Goal: Transaction & Acquisition: Purchase product/service

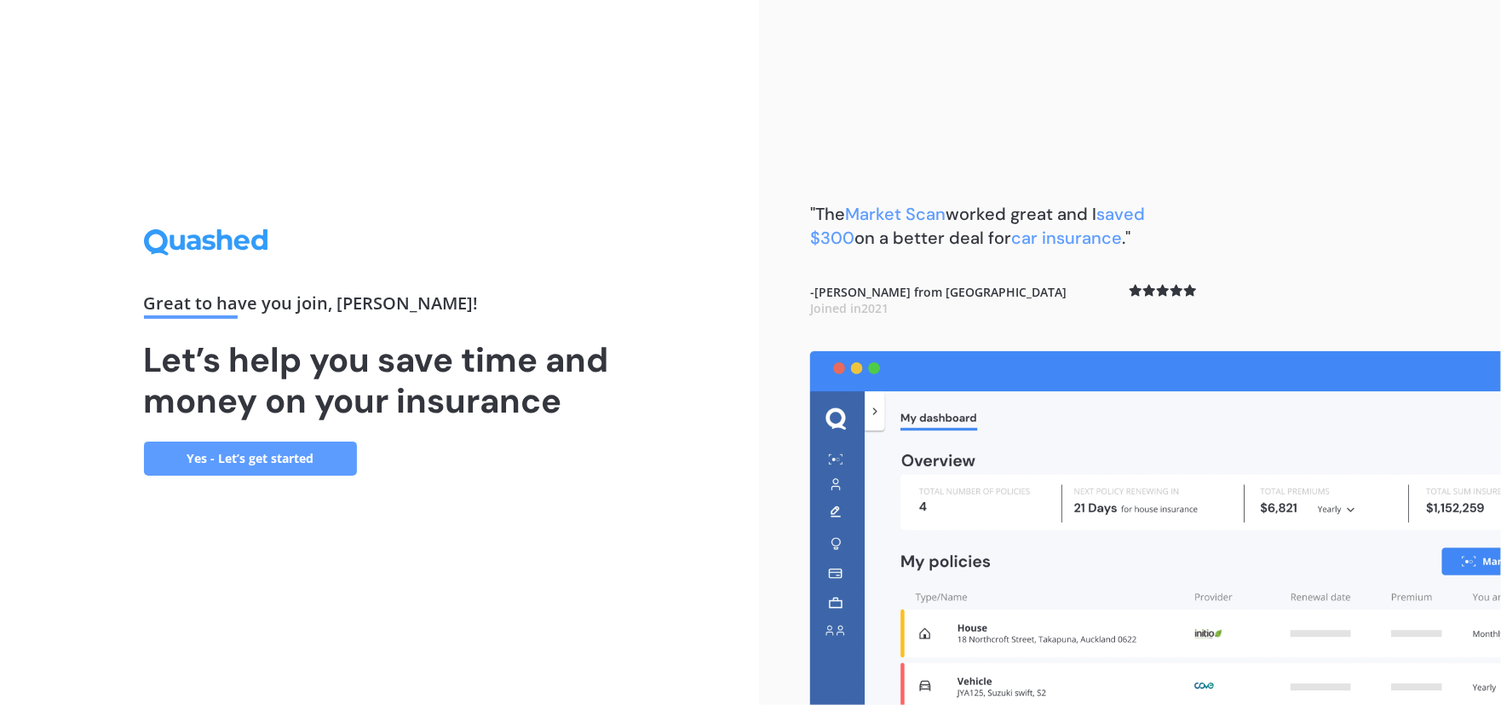
click at [250, 458] on link "Yes - Let’s get started" at bounding box center [250, 458] width 213 height 34
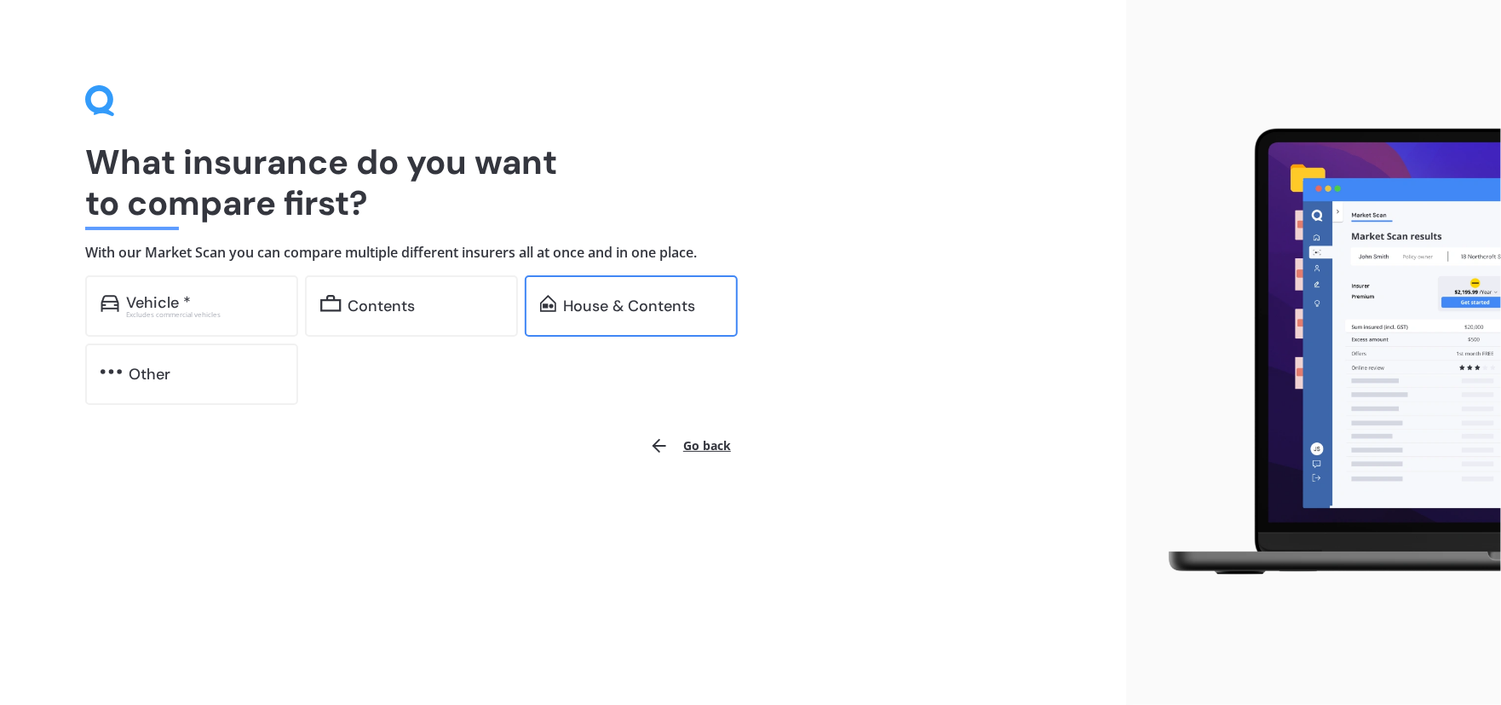
click at [602, 308] on div "House & Contents" at bounding box center [629, 305] width 132 height 17
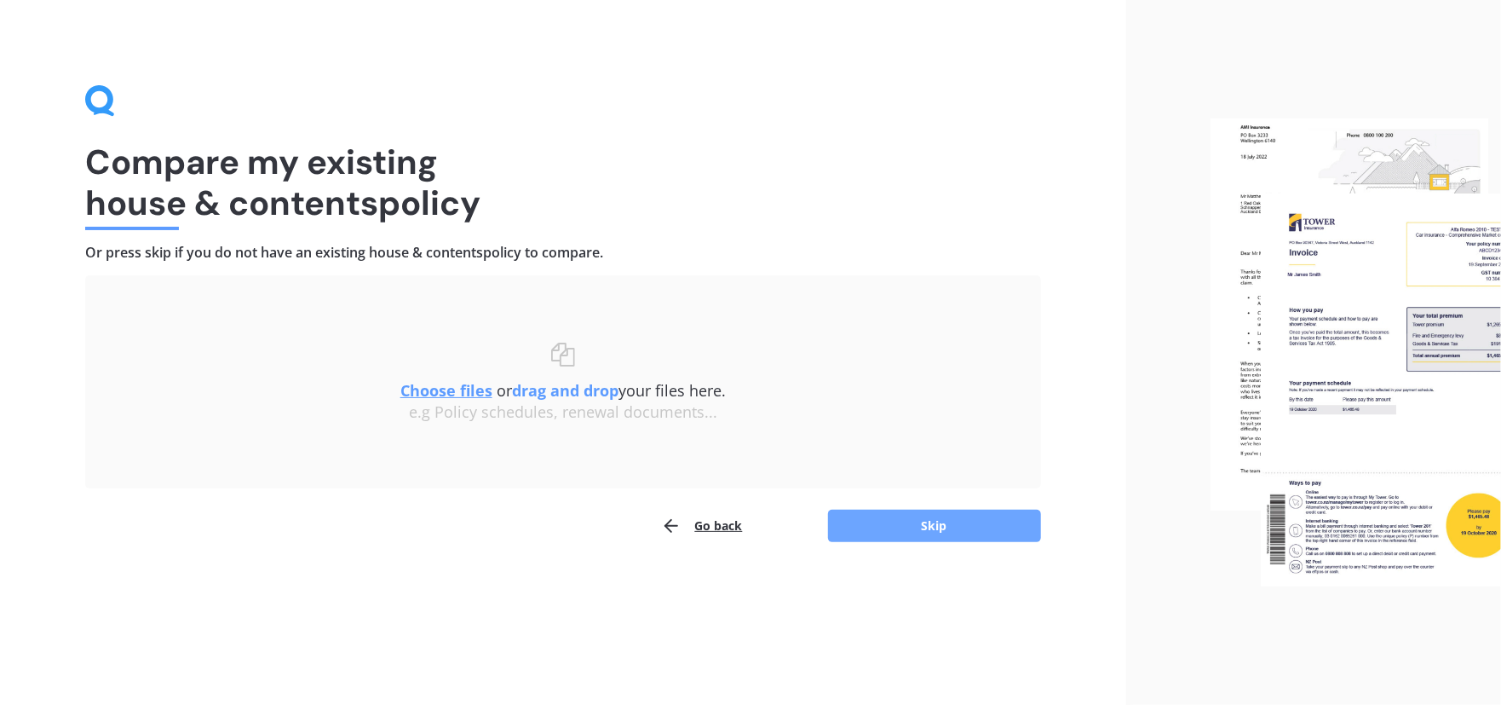
click at [935, 525] on button "Skip" at bounding box center [934, 525] width 213 height 32
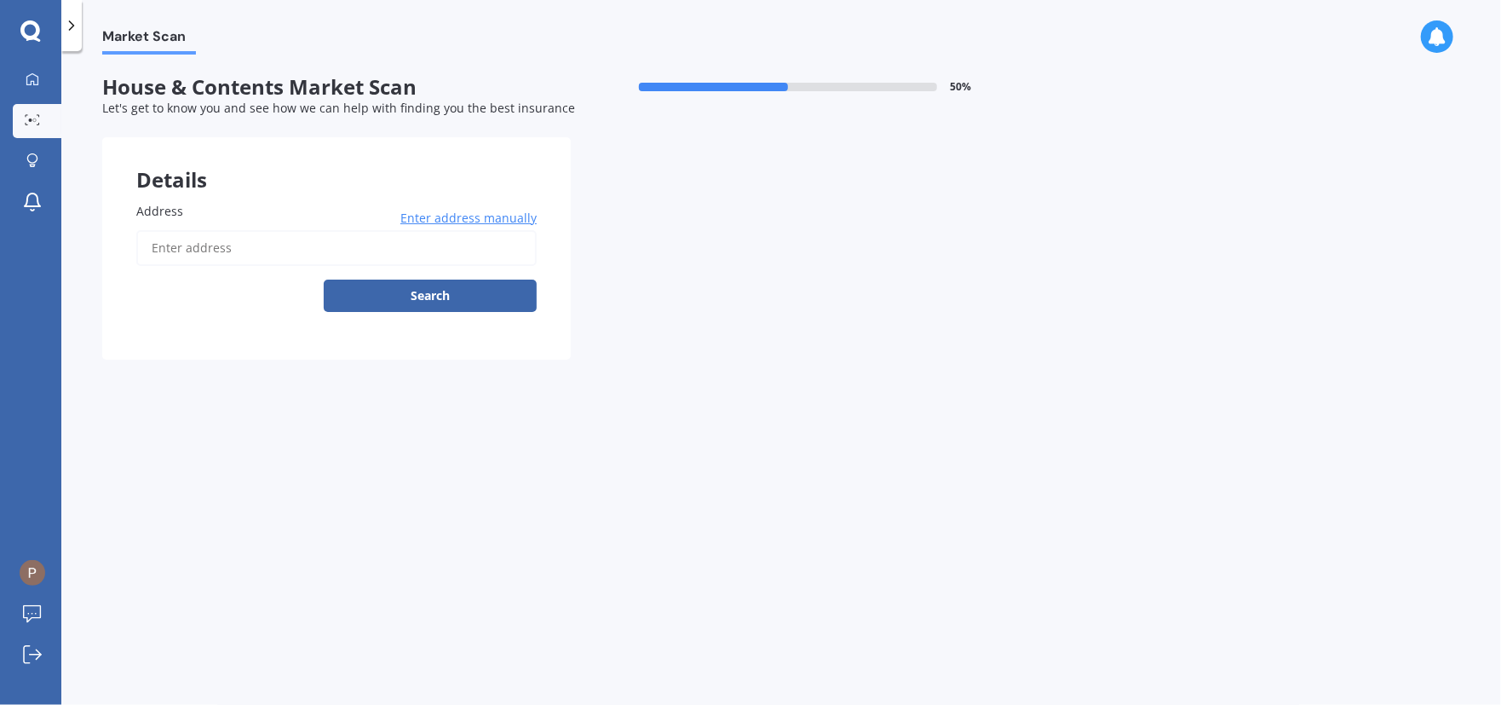
click at [172, 217] on span "Address" at bounding box center [159, 211] width 47 height 16
click at [172, 230] on input "Address" at bounding box center [336, 248] width 400 height 36
type input "[STREET_ADDRESS][PERSON_NAME] 2016"
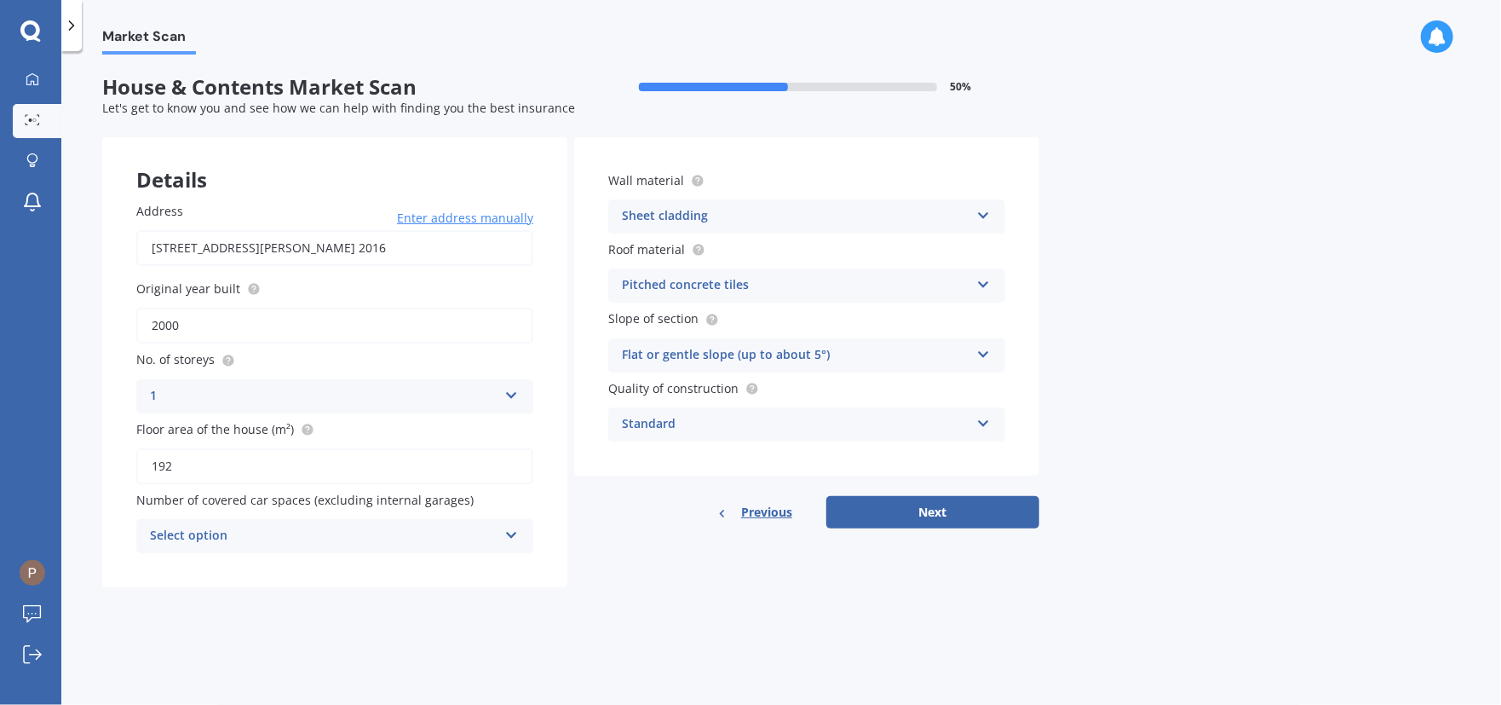
click at [936, 511] on button "Next" at bounding box center [932, 512] width 213 height 32
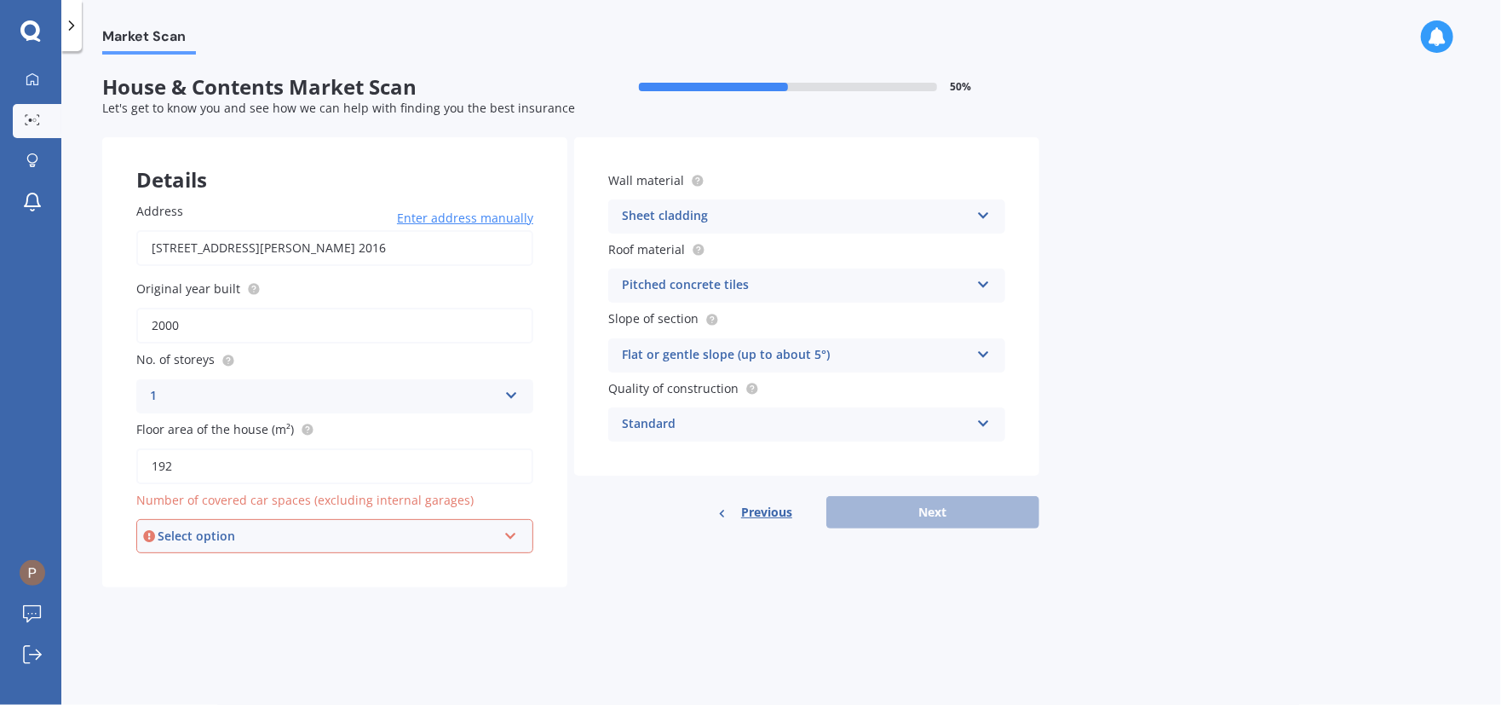
click at [509, 531] on icon at bounding box center [511, 533] width 14 height 12
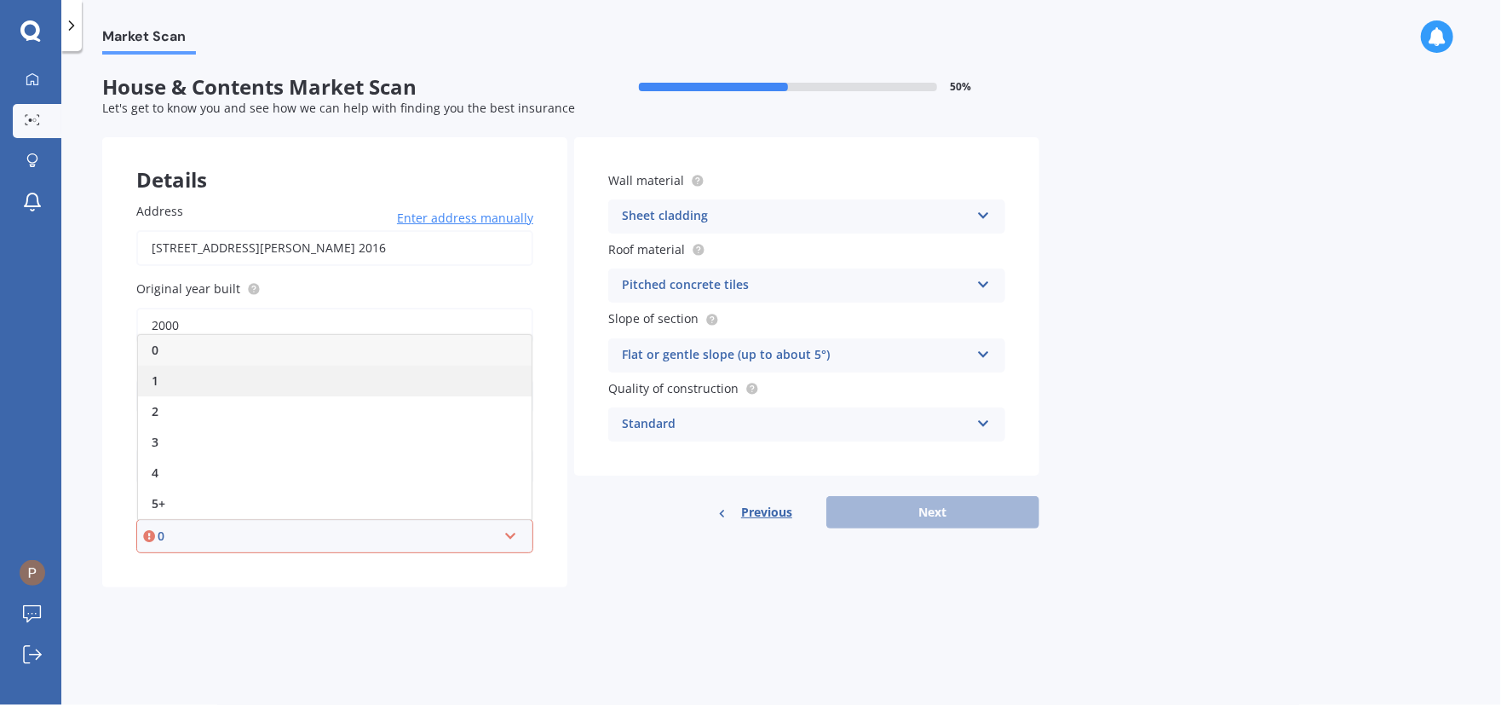
click at [152, 379] on span "1" at bounding box center [155, 380] width 7 height 16
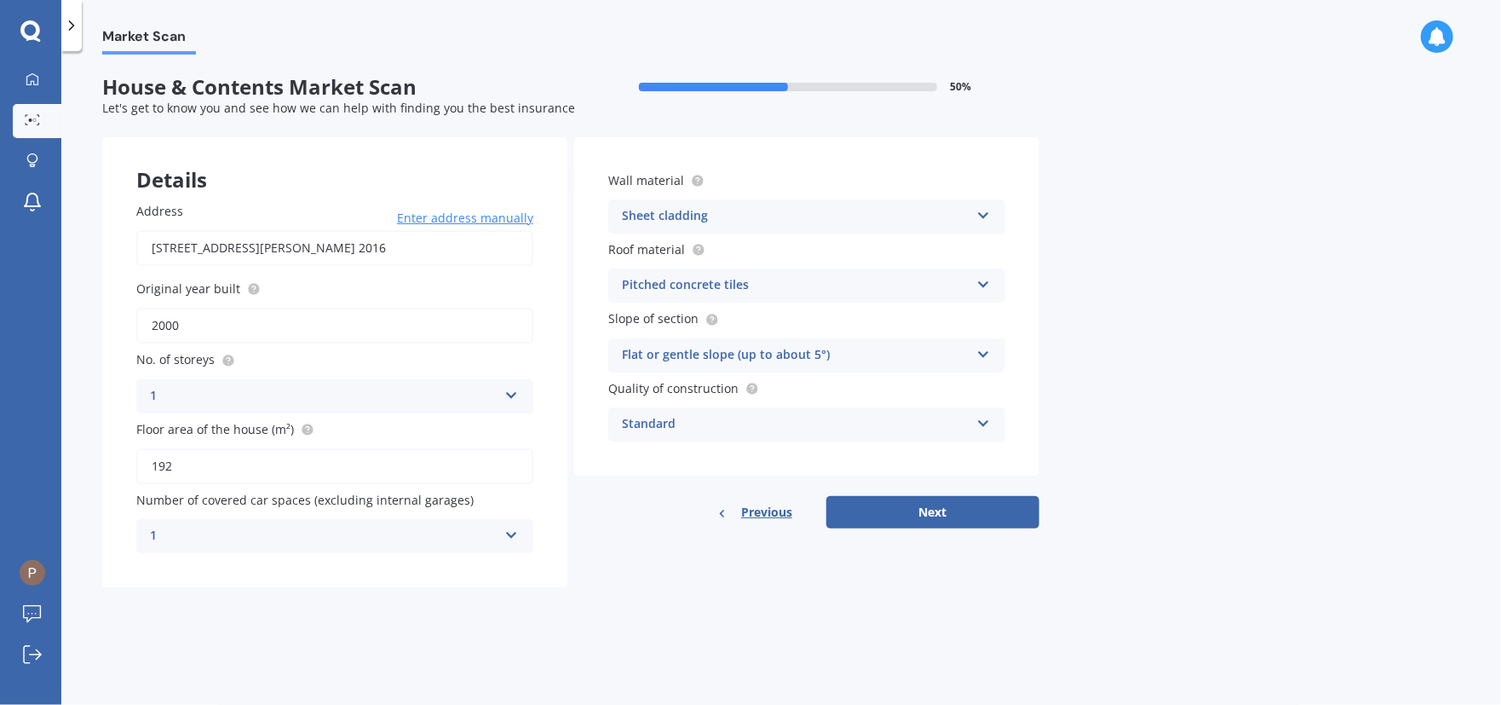
click at [513, 531] on icon at bounding box center [511, 532] width 14 height 12
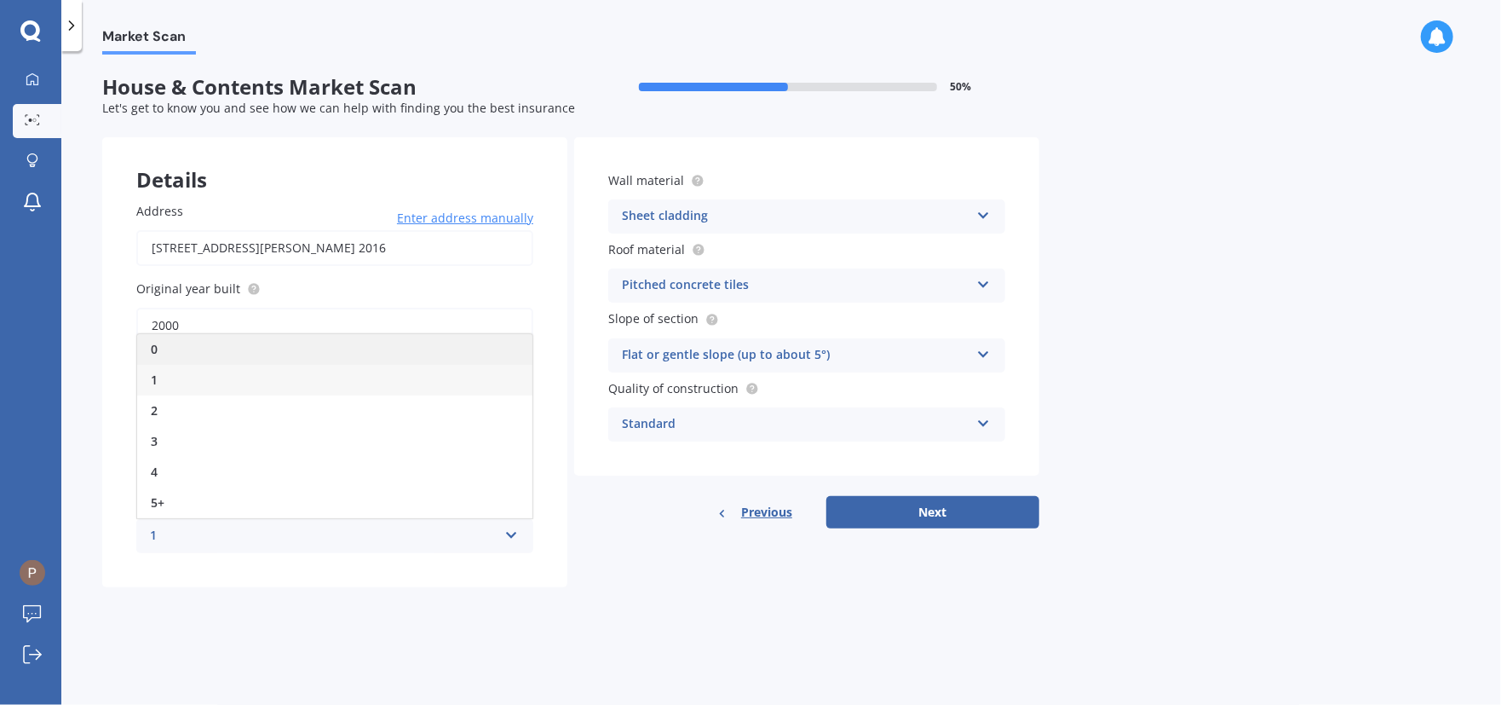
click at [157, 350] on span "0" at bounding box center [154, 349] width 7 height 16
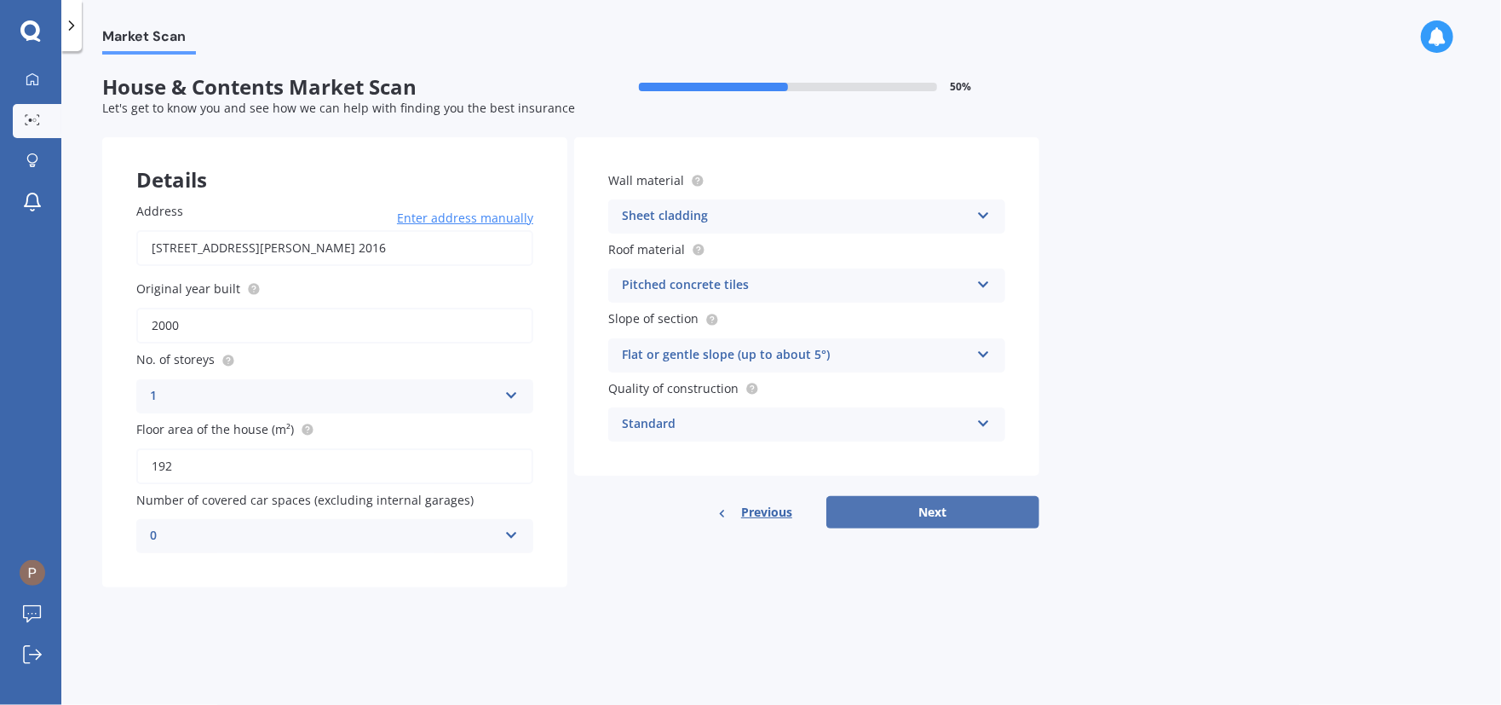
click at [930, 509] on button "Next" at bounding box center [932, 512] width 213 height 32
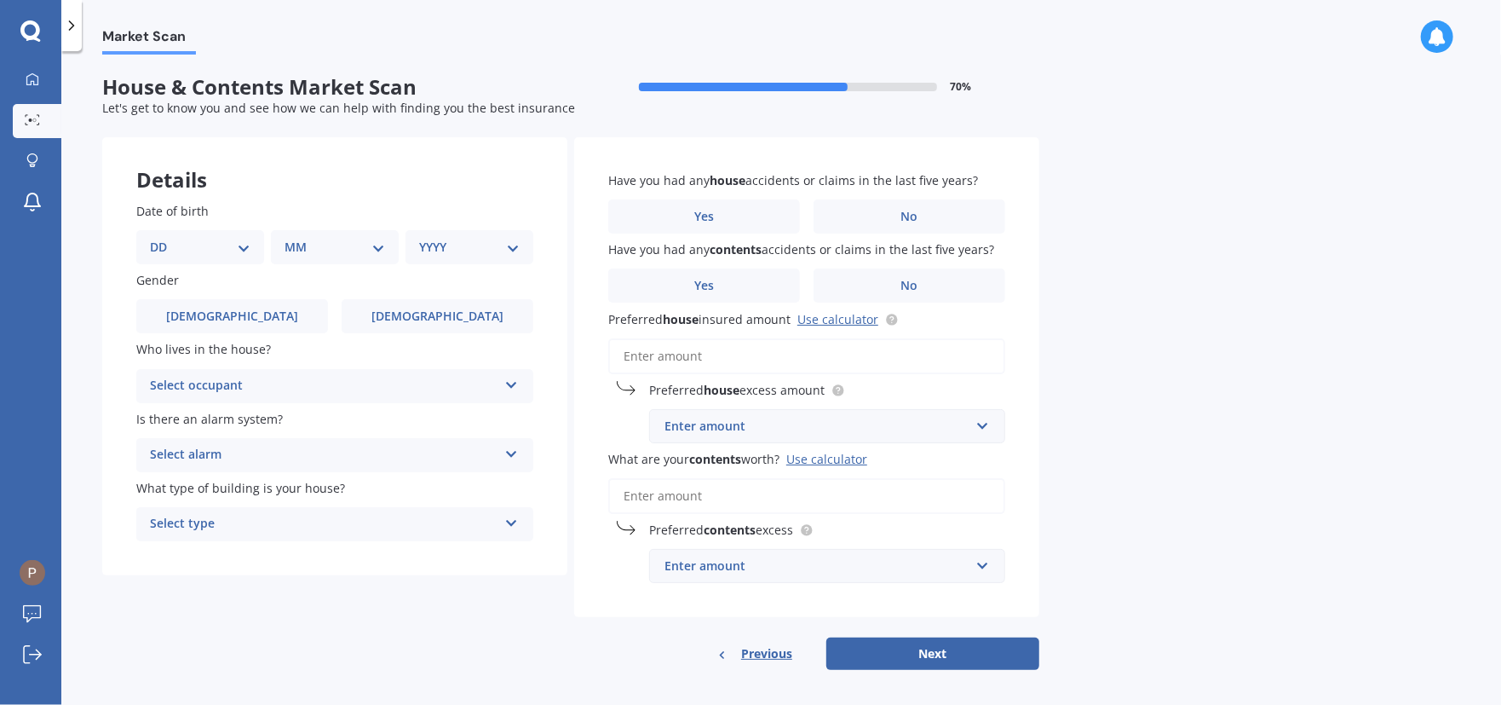
click at [193, 250] on select "DD 01 02 03 04 05 06 07 08 09 10 11 12 13 14 15 16 17 18 19 20 21 22 23 24 25 2…" at bounding box center [200, 247] width 101 height 19
select select "06"
click at [163, 238] on select "DD 01 02 03 04 05 06 07 08 09 10 11 12 13 14 15 16 17 18 19 20 21 22 23 24 25 2…" at bounding box center [200, 247] width 101 height 19
click at [332, 245] on select "MM 01 02 03 04 05 06 07 08 09 10 11 12" at bounding box center [338, 247] width 94 height 19
select select "07"
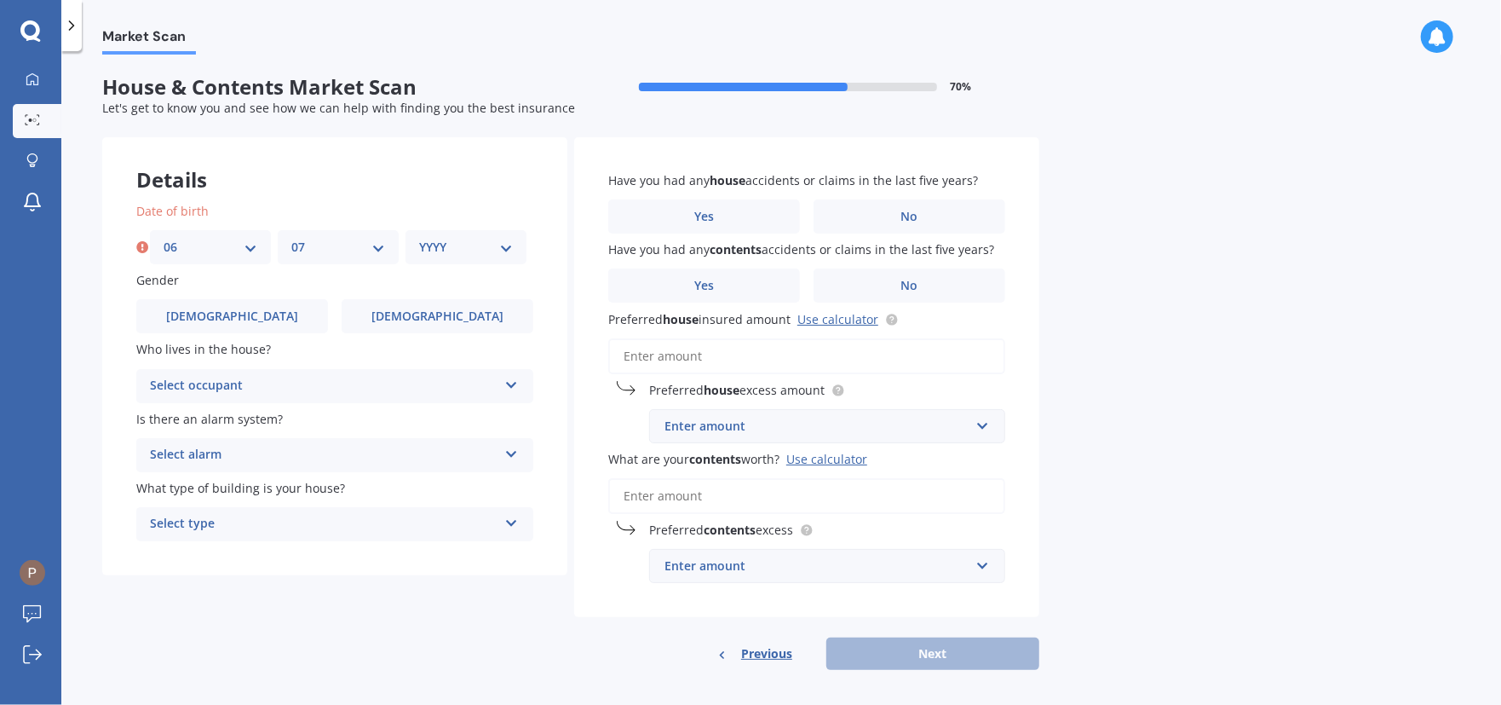
click at [291, 238] on select "MM 01 02 03 04 05 06 07 08 09 10 11 12" at bounding box center [338, 247] width 94 height 19
click at [473, 246] on select "YYYY 2009 2008 2007 2006 2005 2004 2003 2002 2001 2000 1999 1998 1997 1996 1995…" at bounding box center [466, 247] width 94 height 19
select select "1947"
click at [419, 238] on select "YYYY 2009 2008 2007 2006 2005 2004 2003 2002 2001 2000 1999 1998 1997 1996 1995…" at bounding box center [466, 247] width 94 height 19
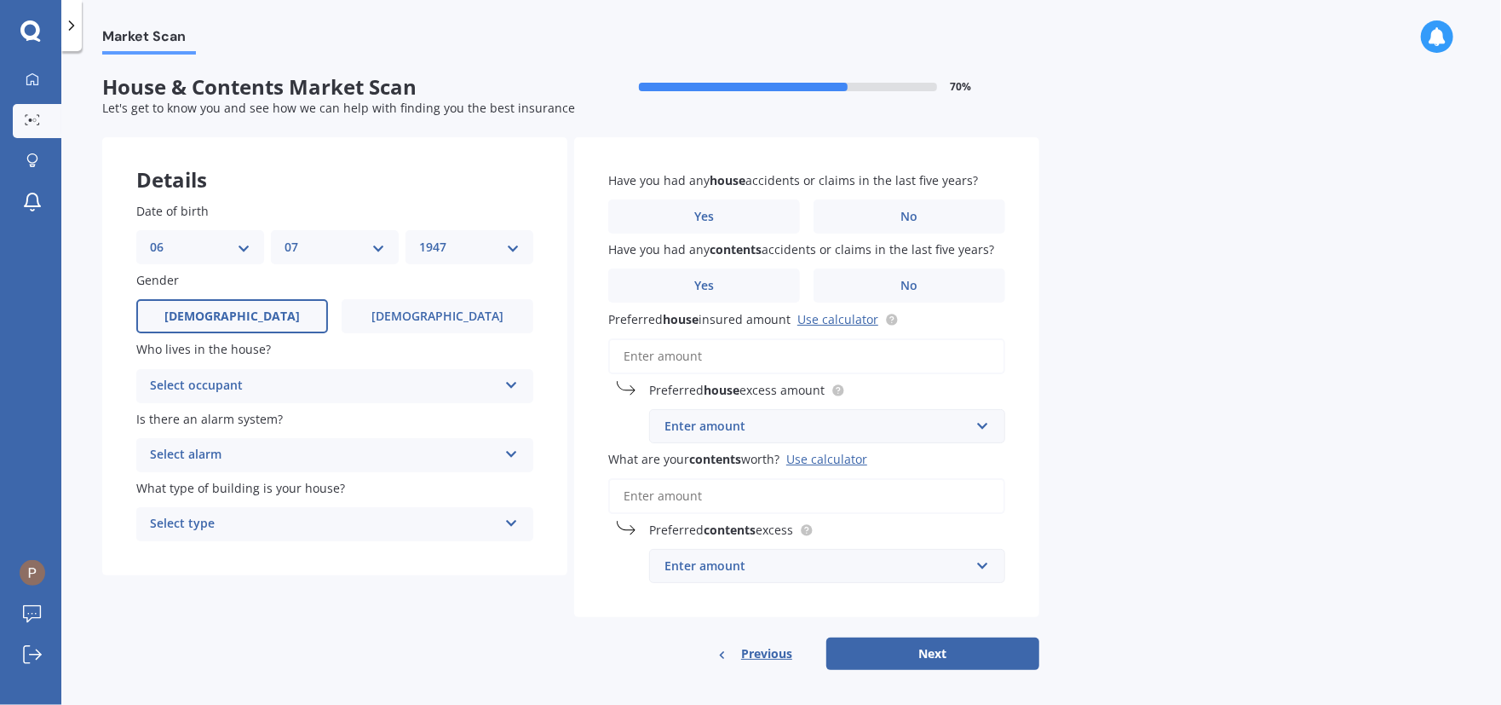
click at [223, 309] on span "[DEMOGRAPHIC_DATA]" at bounding box center [231, 316] width 135 height 14
click at [0, 0] on input "[DEMOGRAPHIC_DATA]" at bounding box center [0, 0] width 0 height 0
click at [507, 377] on icon at bounding box center [511, 382] width 14 height 12
click at [160, 411] on span "Owner" at bounding box center [170, 419] width 38 height 16
click at [513, 446] on icon at bounding box center [511, 451] width 14 height 12
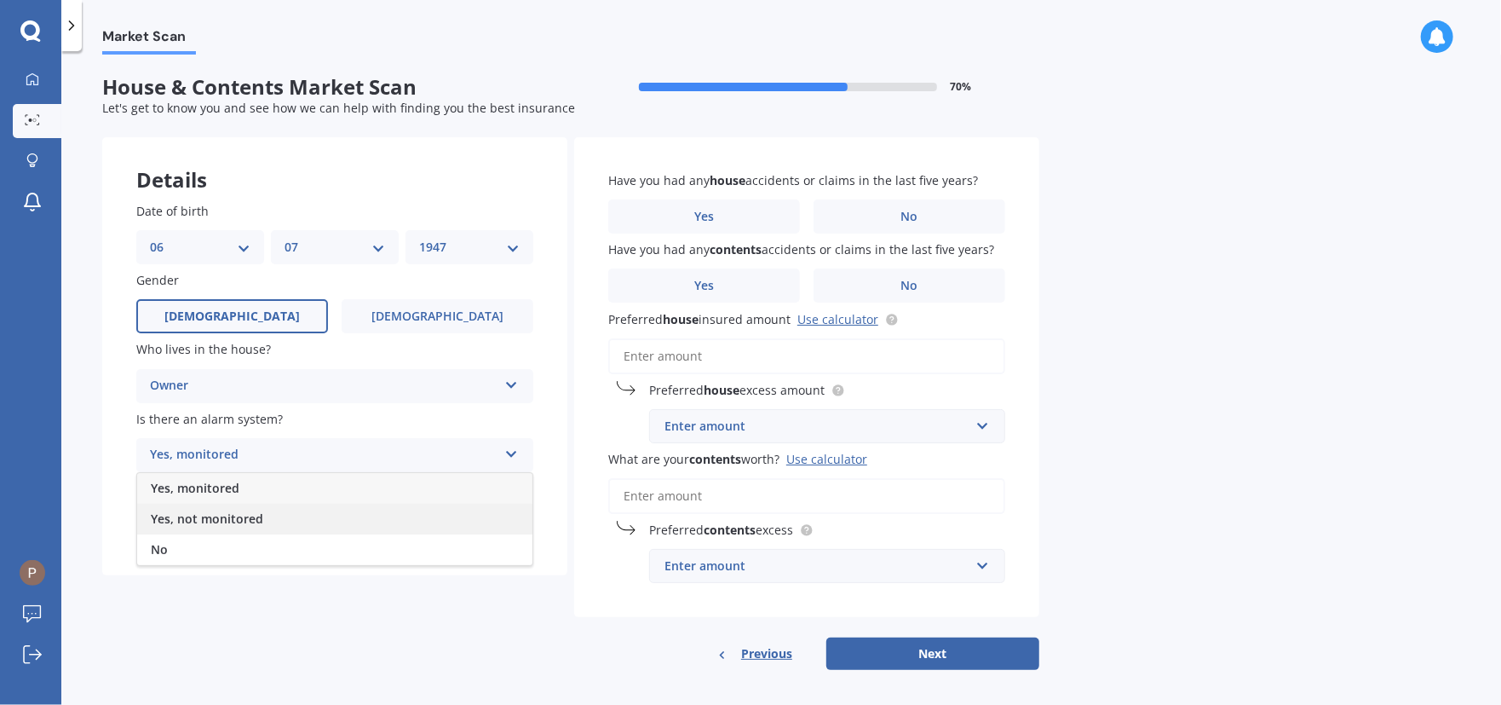
click at [160, 510] on span "Yes, not monitored" at bounding box center [207, 518] width 112 height 16
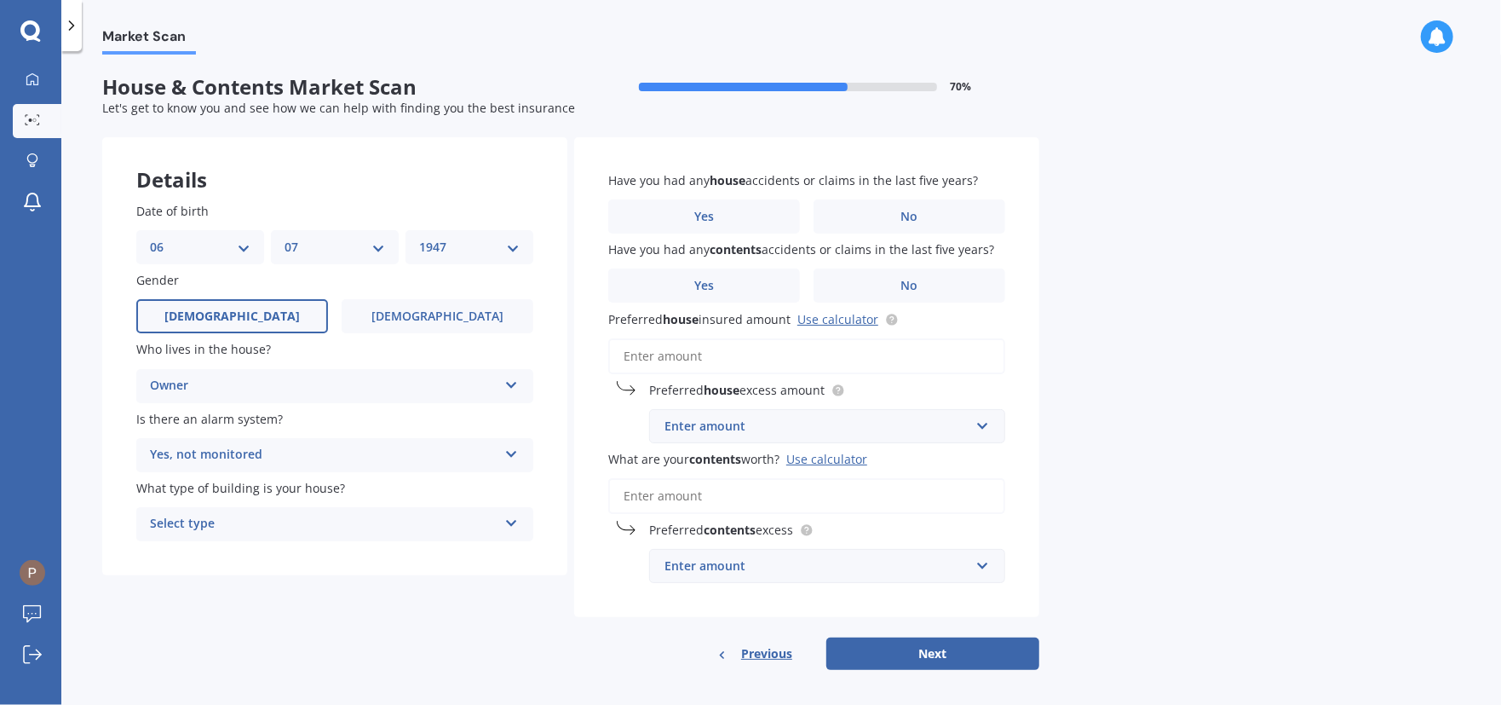
click at [509, 520] on icon at bounding box center [511, 520] width 14 height 12
click at [183, 550] on span "Freestanding" at bounding box center [189, 557] width 76 height 16
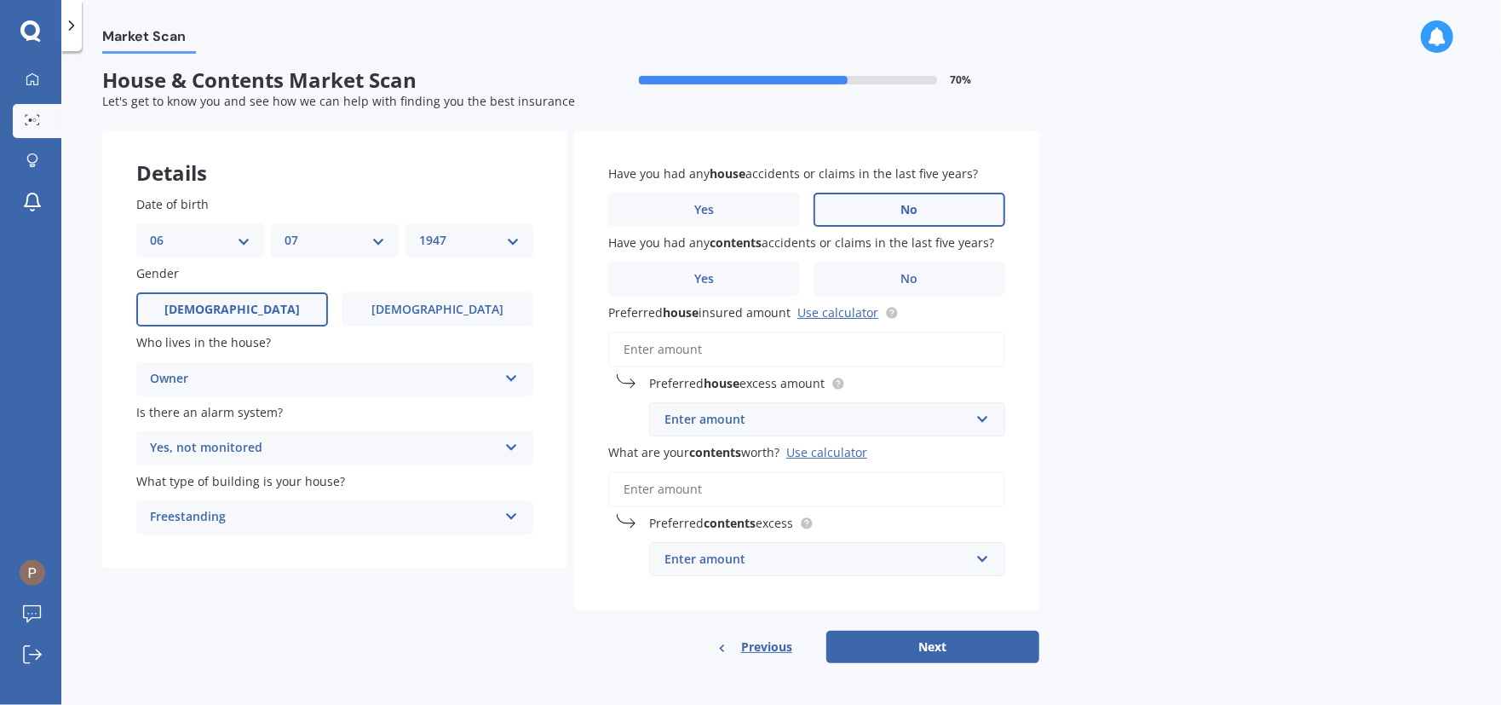
click at [915, 207] on span "No" at bounding box center [909, 210] width 17 height 14
click at [0, 0] on input "No" at bounding box center [0, 0] width 0 height 0
click at [907, 279] on span "No" at bounding box center [909, 279] width 17 height 14
click at [0, 0] on input "No" at bounding box center [0, 0] width 0 height 0
click at [977, 419] on input "text" at bounding box center [821, 419] width 341 height 32
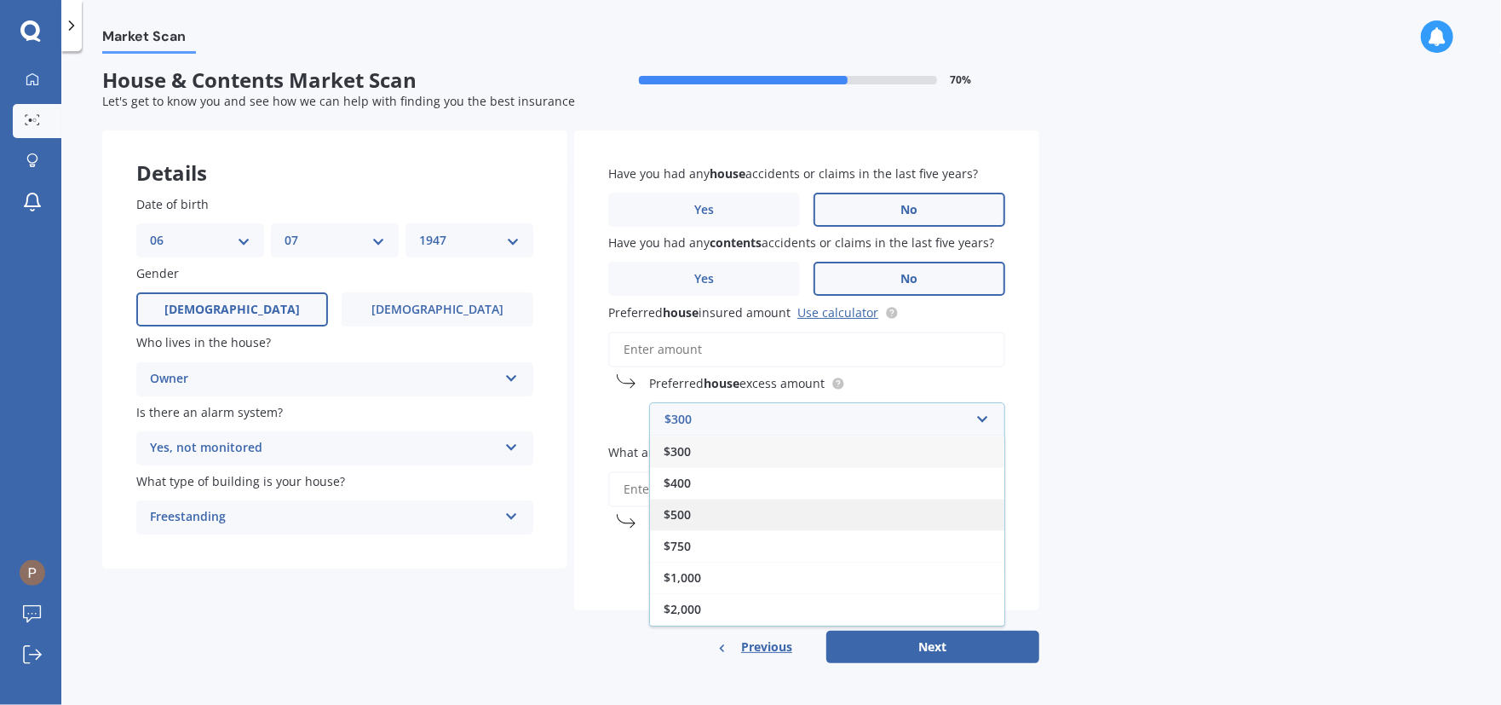
click at [677, 510] on span "$500" at bounding box center [677, 514] width 27 height 16
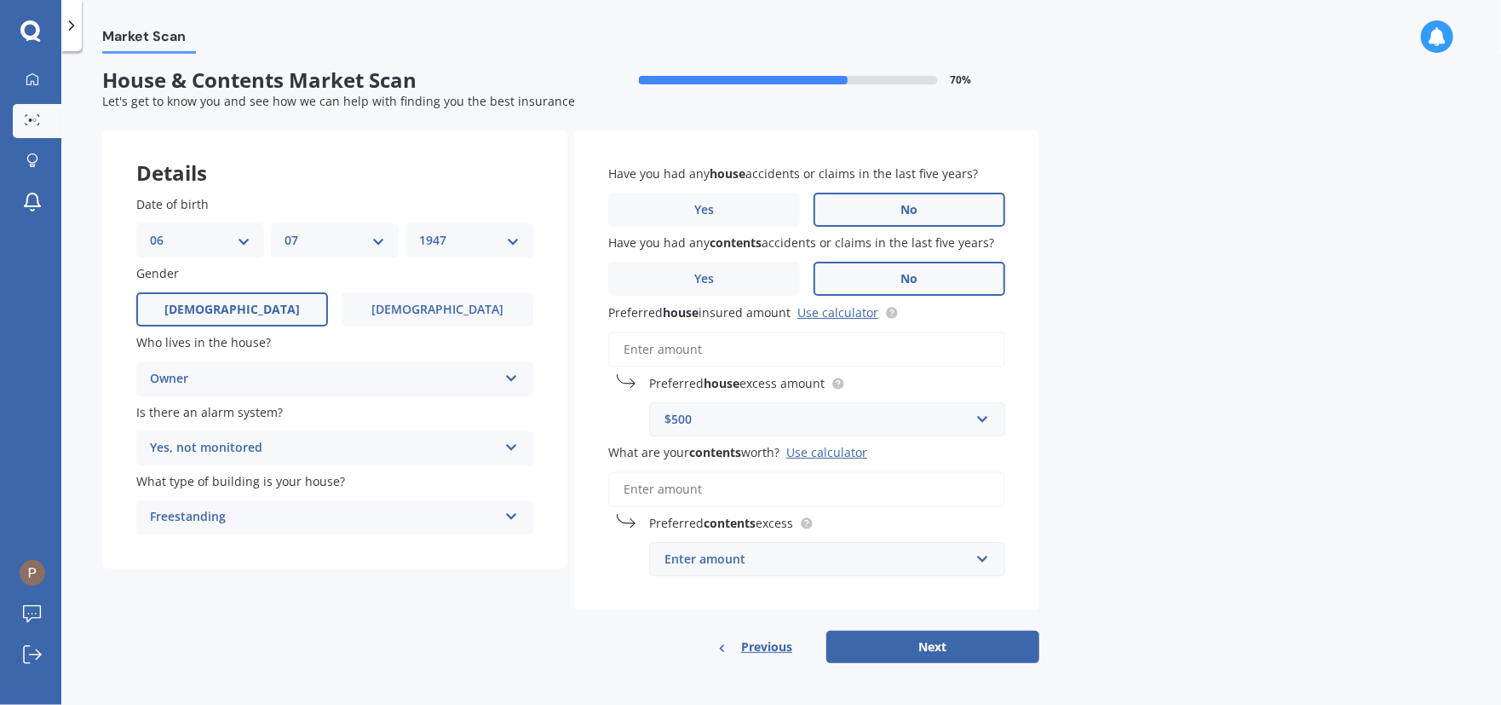
click at [740, 493] on input "What are your contents worth? Use calculator" at bounding box center [806, 489] width 397 height 36
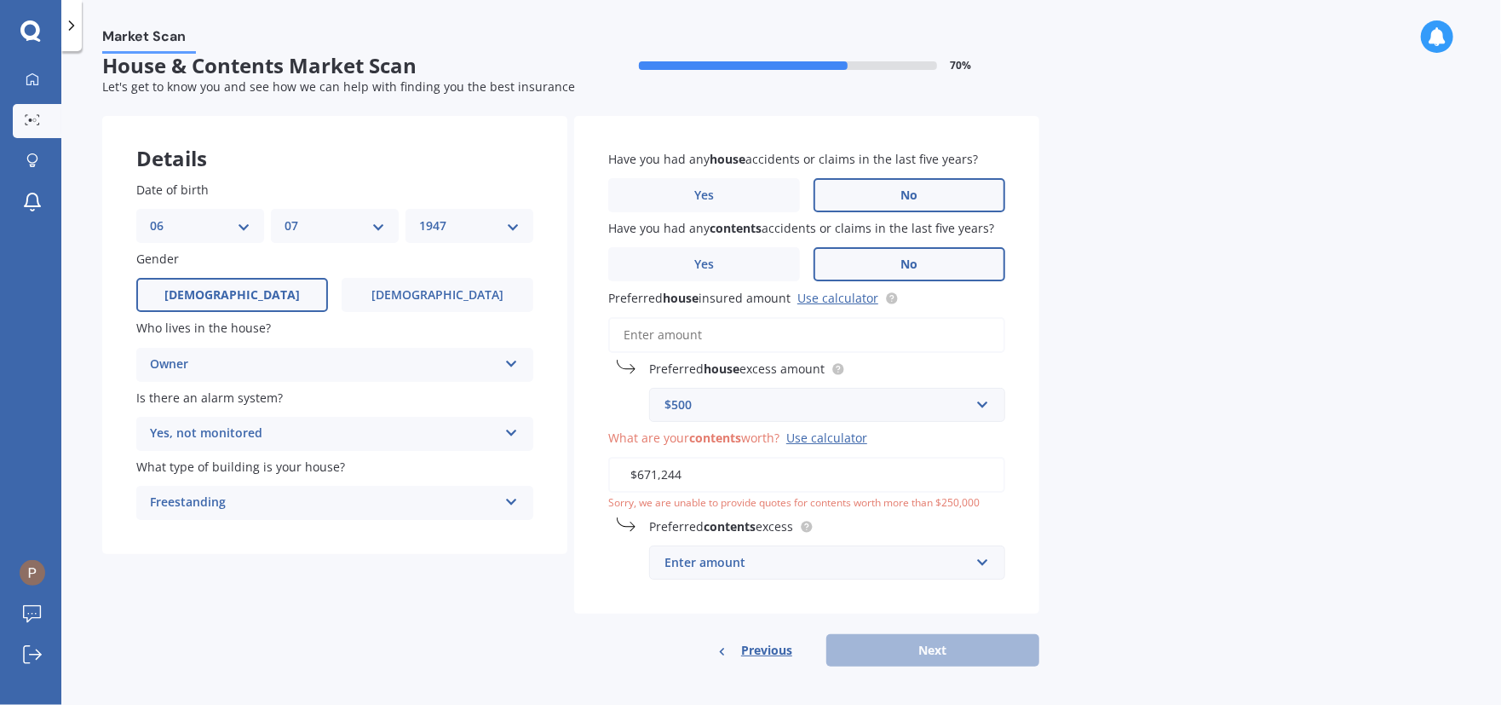
scroll to position [25, 0]
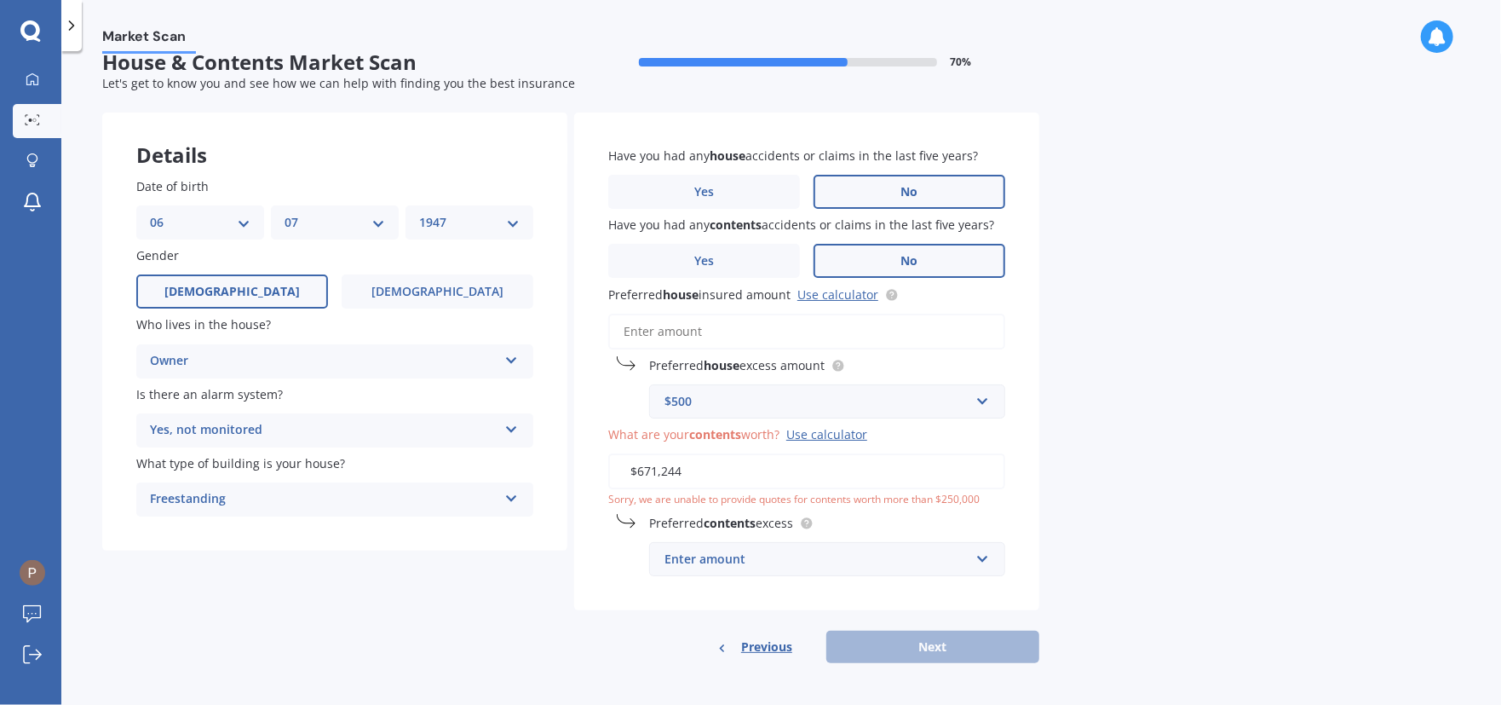
type input "$671,244"
click at [719, 323] on input "Preferred house insured amount Use calculator" at bounding box center [806, 332] width 397 height 36
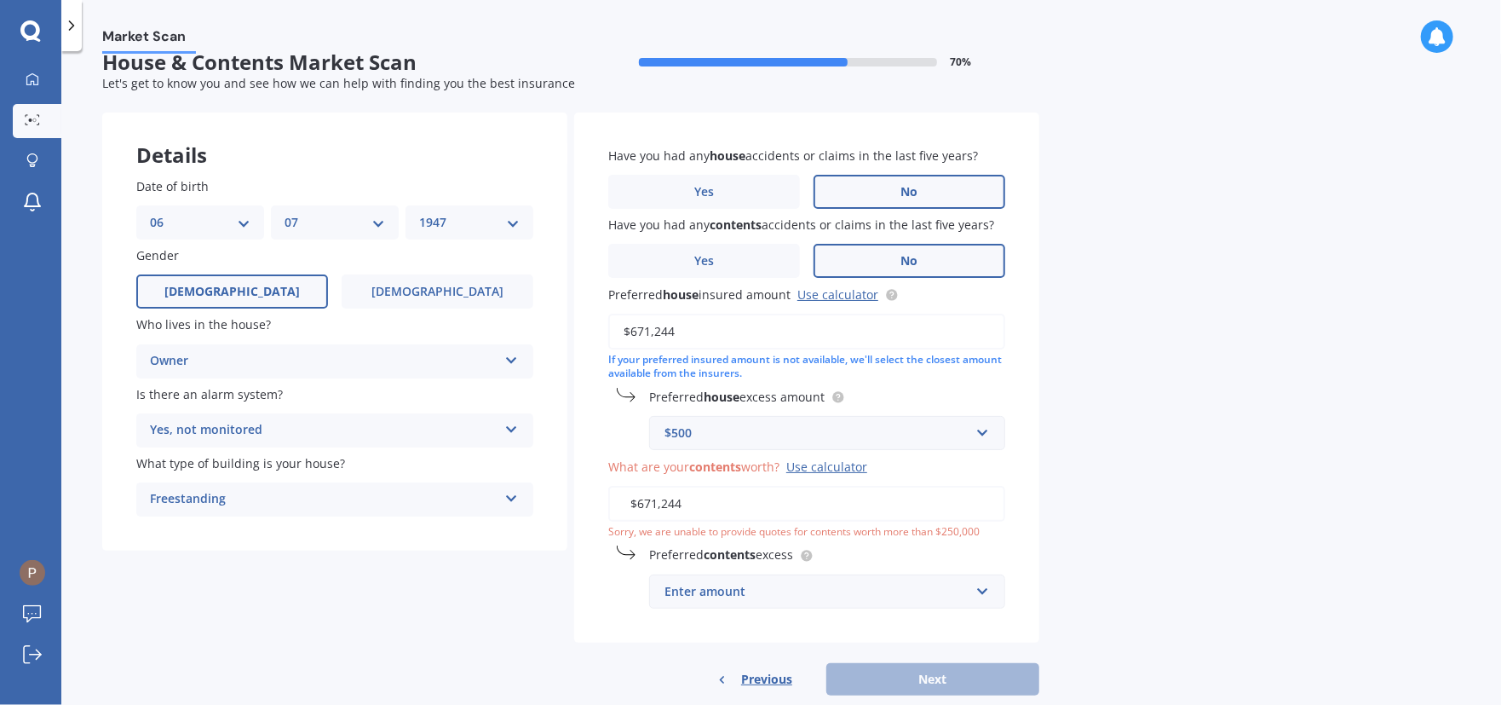
type input "$671,244"
click at [683, 503] on input "$671,244" at bounding box center [806, 504] width 397 height 36
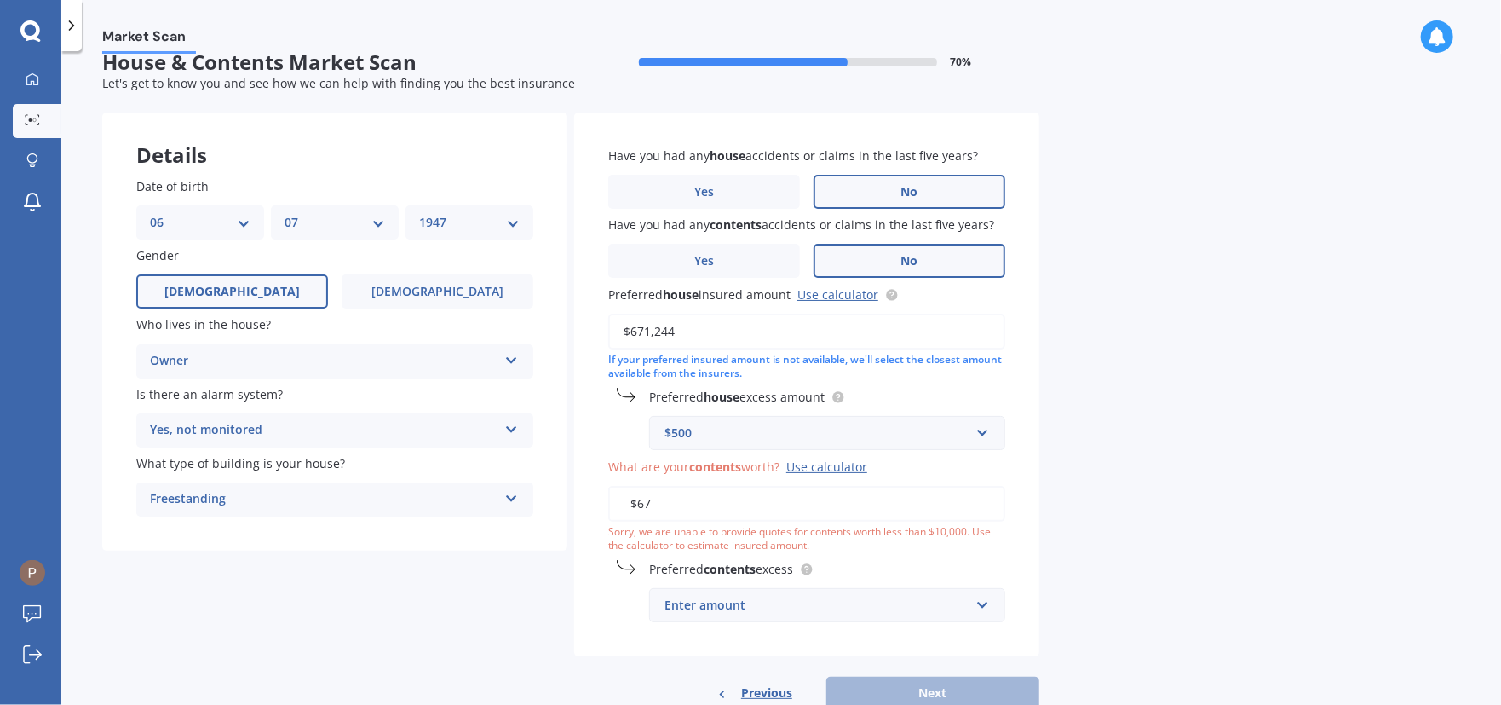
type input "$6"
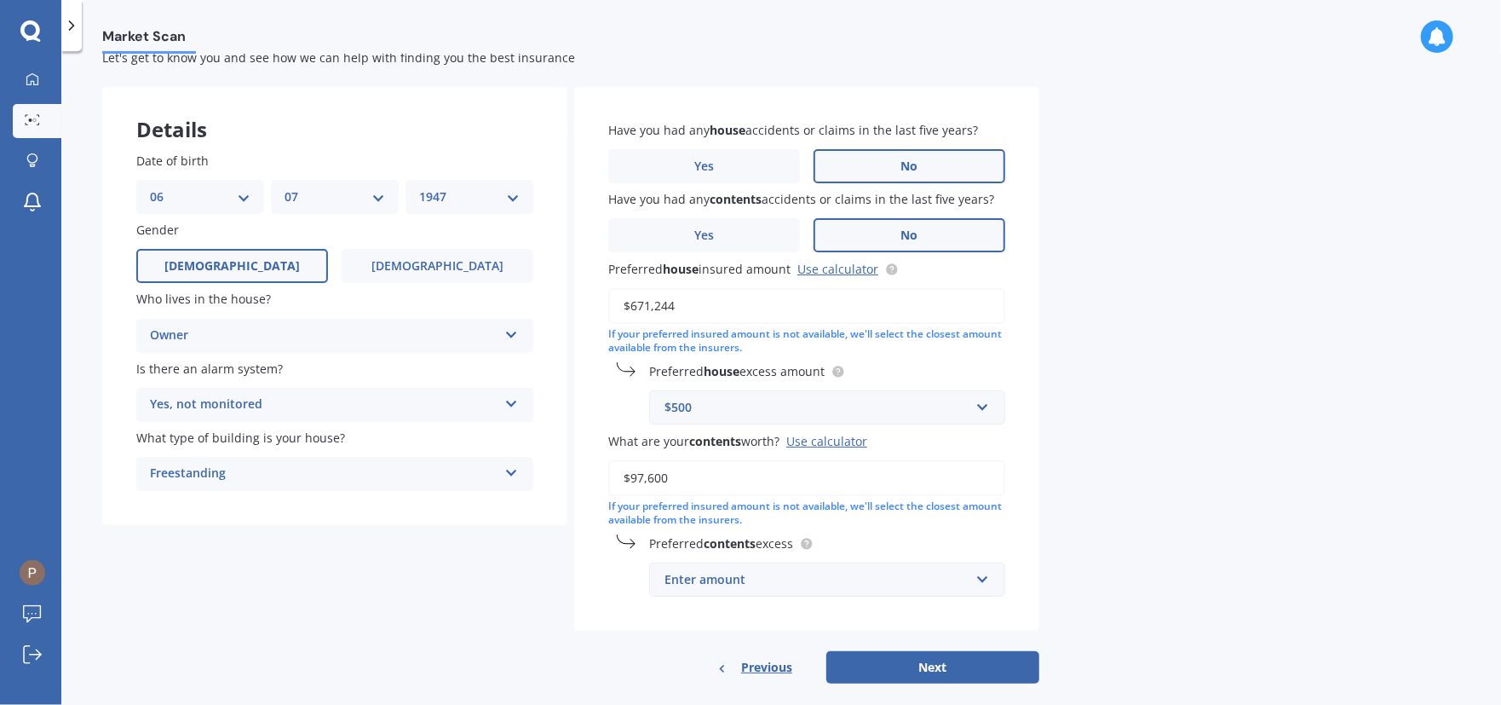
scroll to position [71, 0]
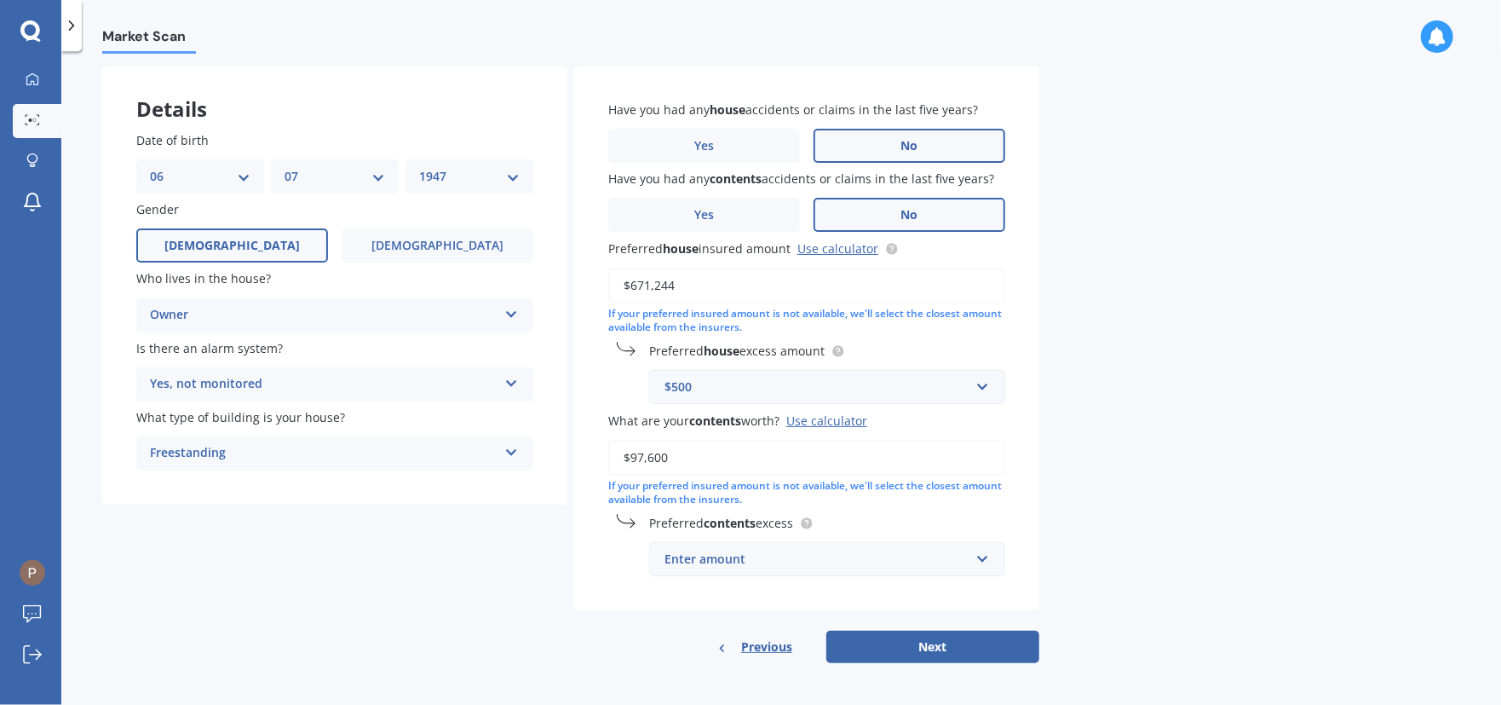
type input "$97,600"
click at [753, 561] on div "Enter amount" at bounding box center [817, 559] width 305 height 19
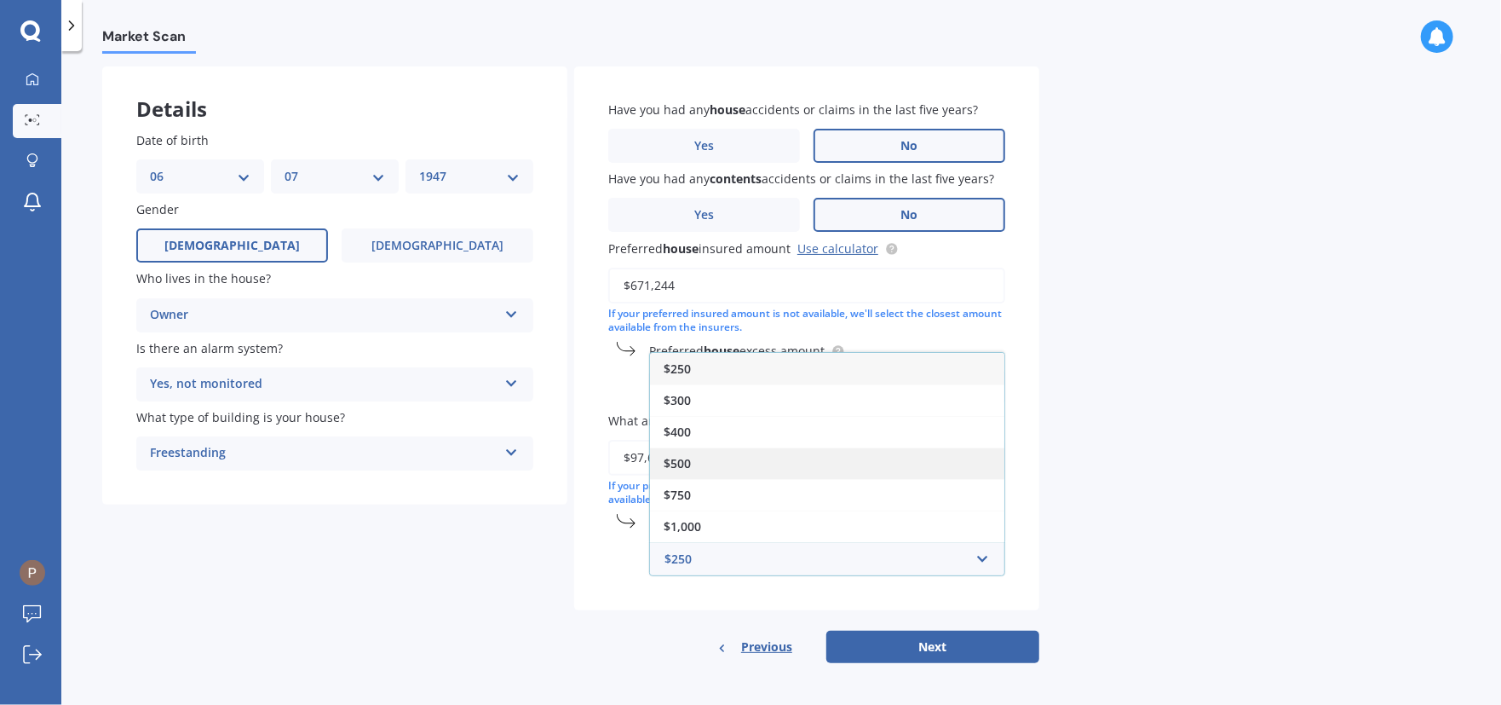
click at [676, 459] on span "$500" at bounding box center [677, 463] width 27 height 16
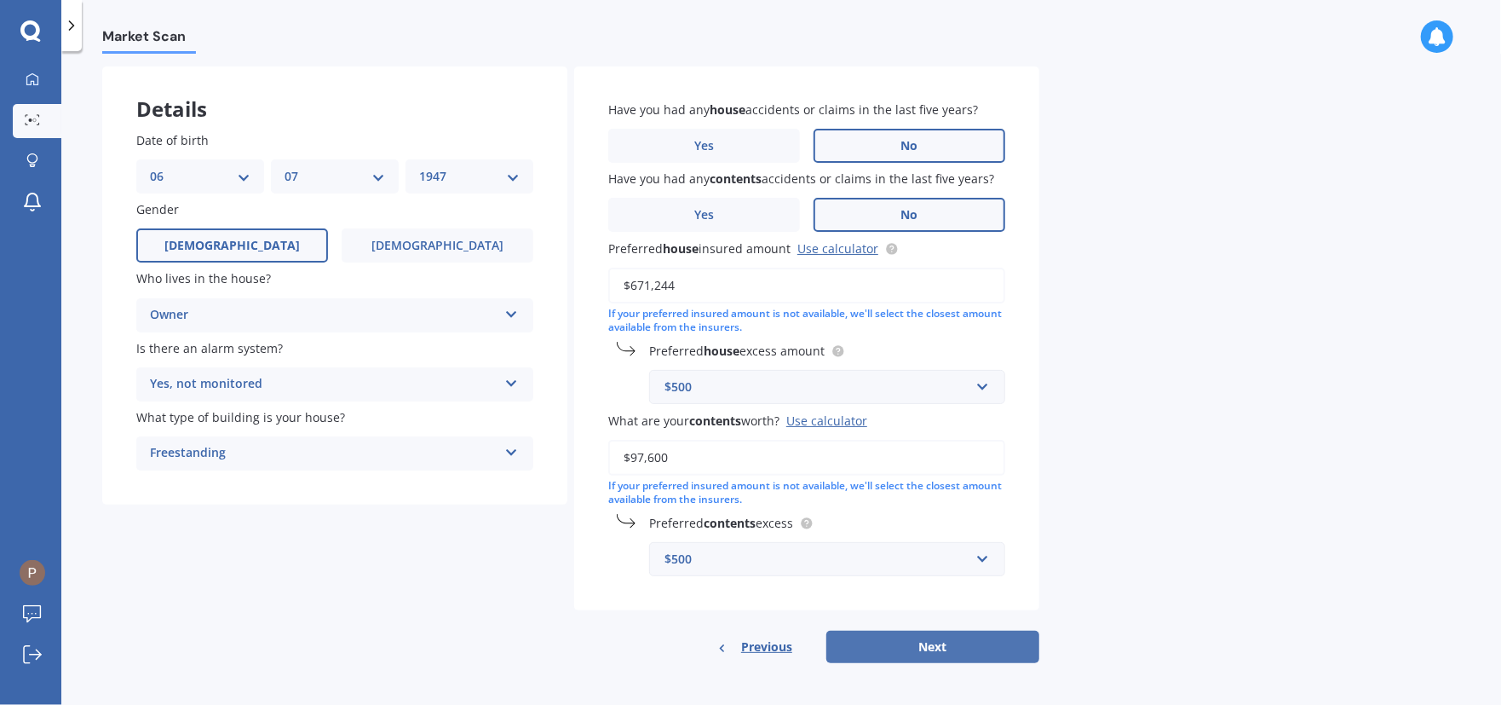
click at [929, 640] on button "Next" at bounding box center [932, 646] width 213 height 32
select select "06"
select select "07"
select select "1947"
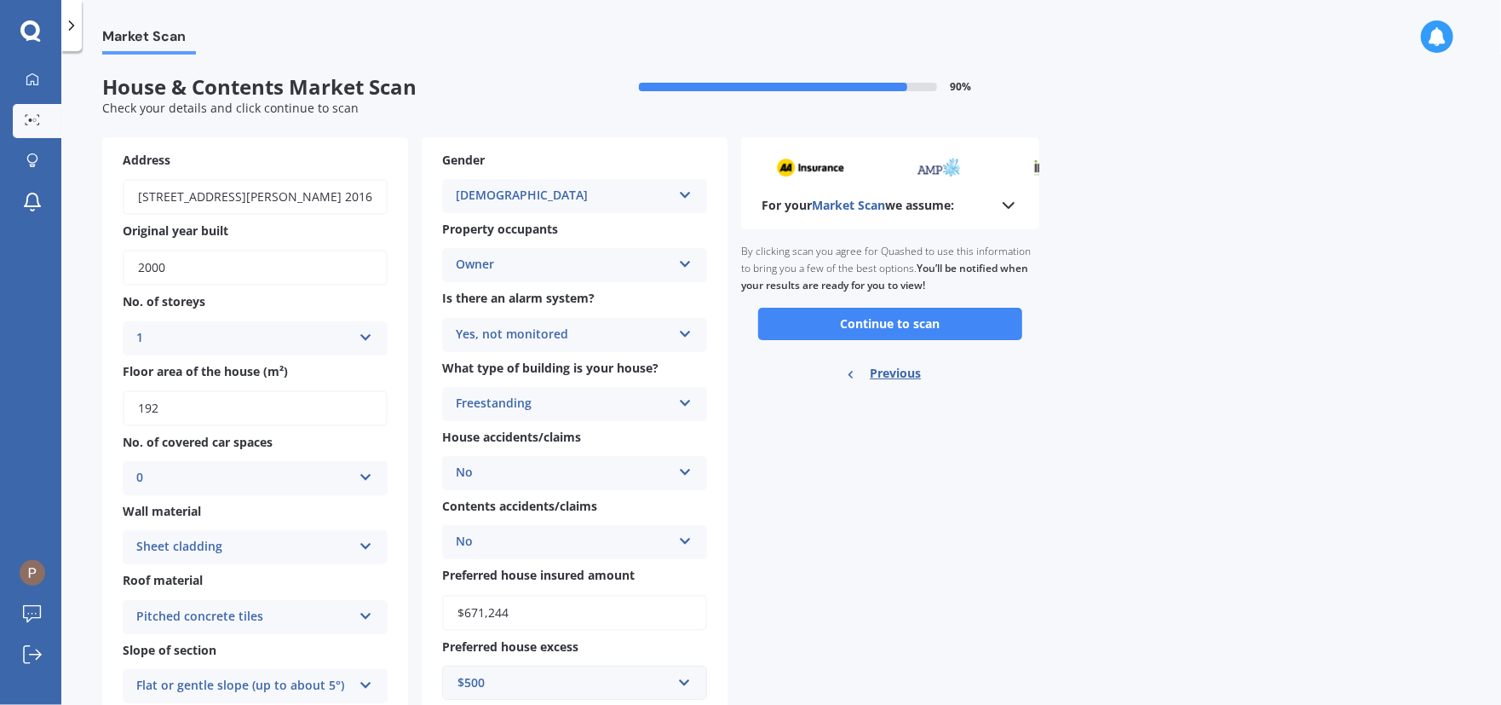
scroll to position [85, 0]
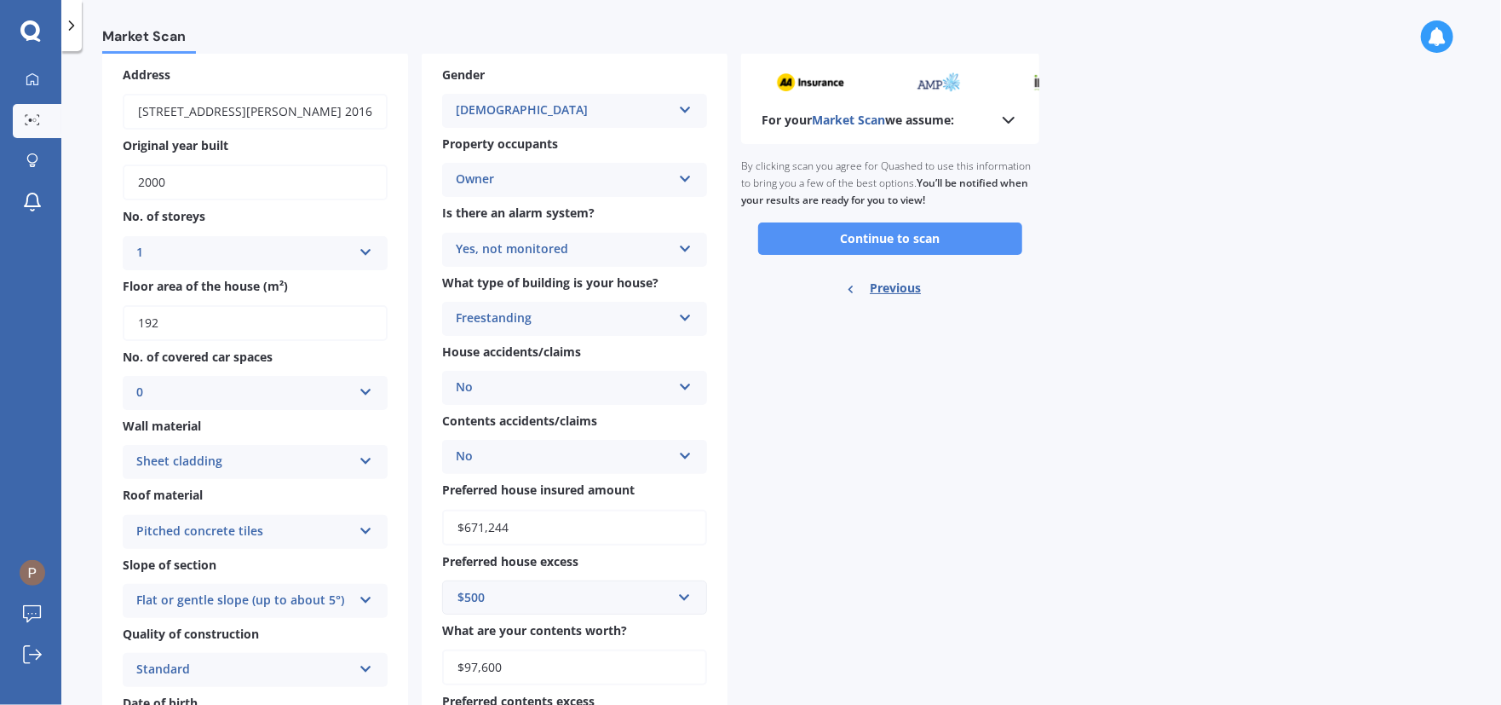
click at [902, 237] on button "Continue to scan" at bounding box center [890, 238] width 264 height 32
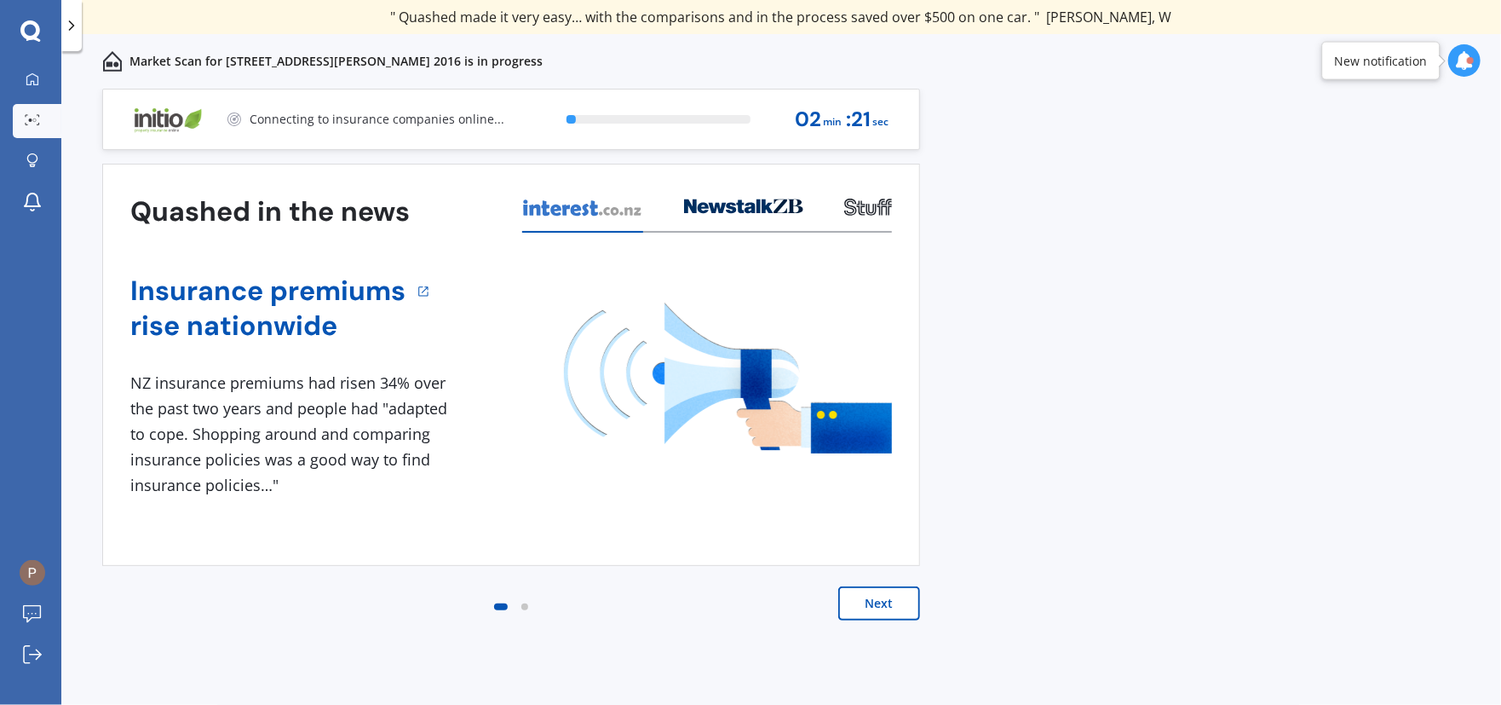
click at [880, 606] on button "Next" at bounding box center [879, 603] width 82 height 34
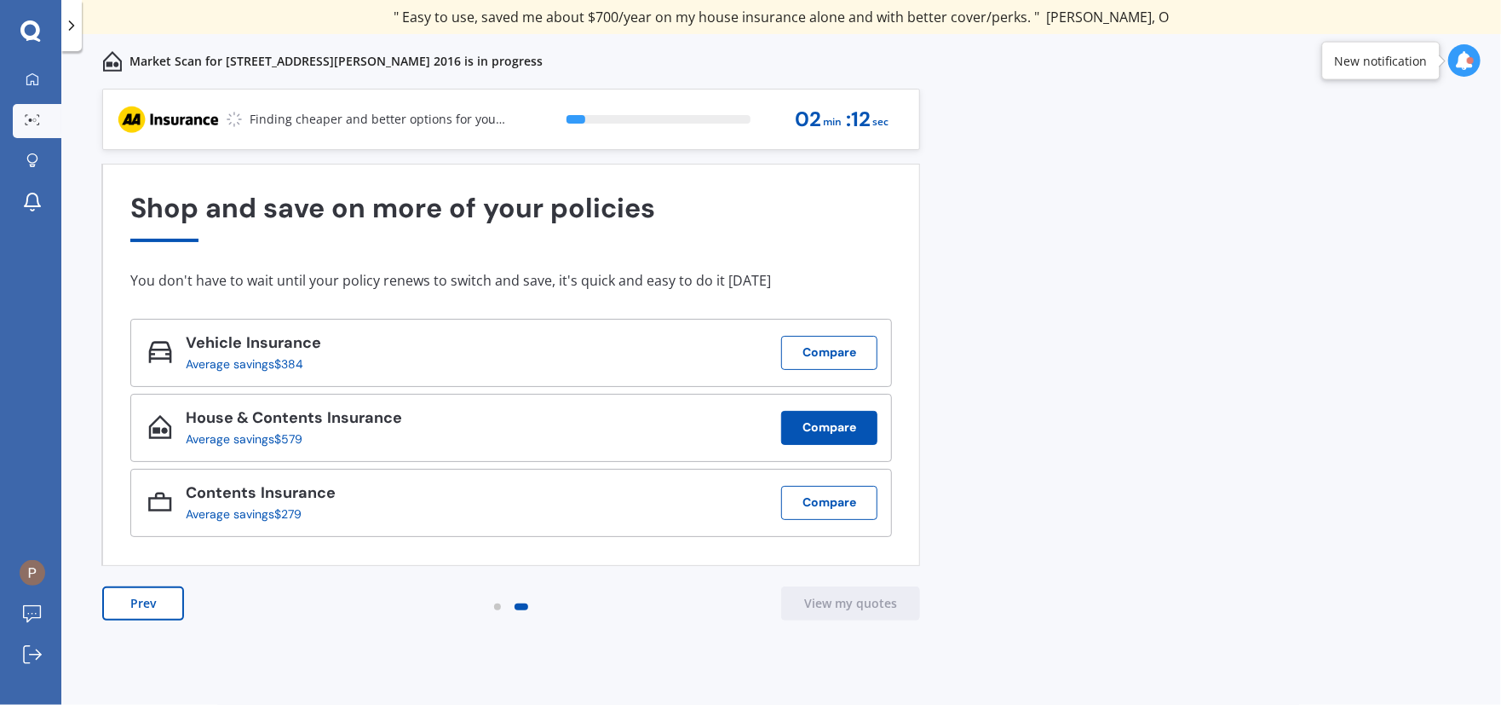
click at [821, 429] on button "Compare" at bounding box center [829, 428] width 96 height 34
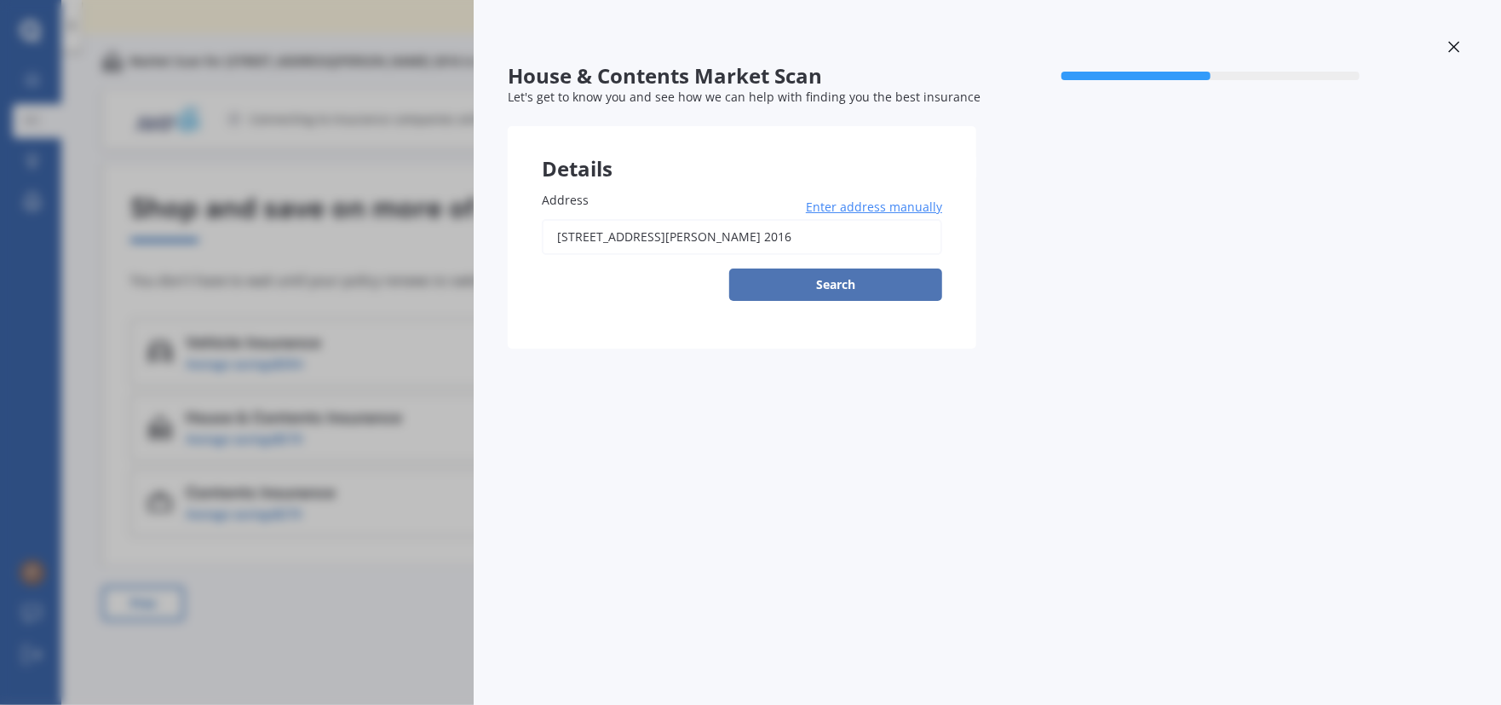
click at [834, 281] on button "Search" at bounding box center [835, 284] width 213 height 32
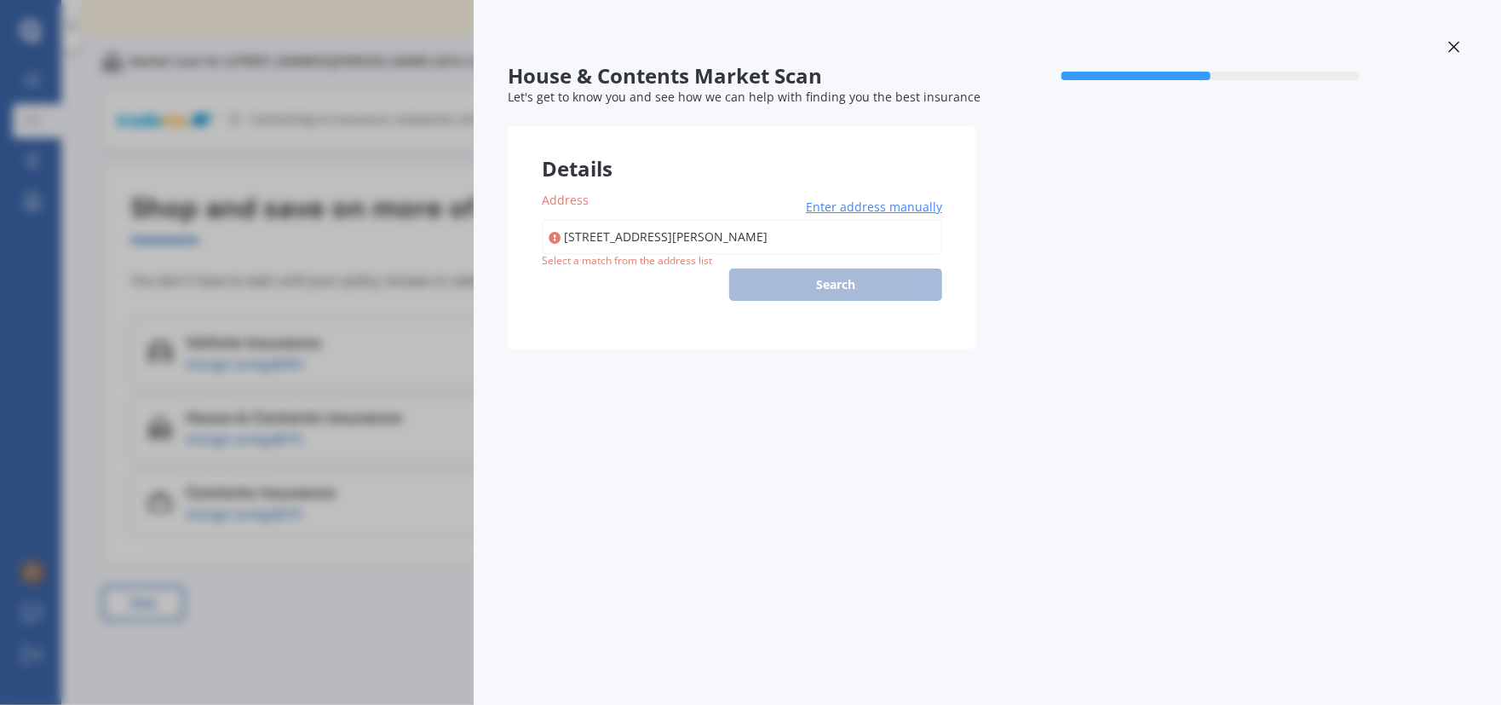
type input "[STREET_ADDRESS][PERSON_NAME] 2016"
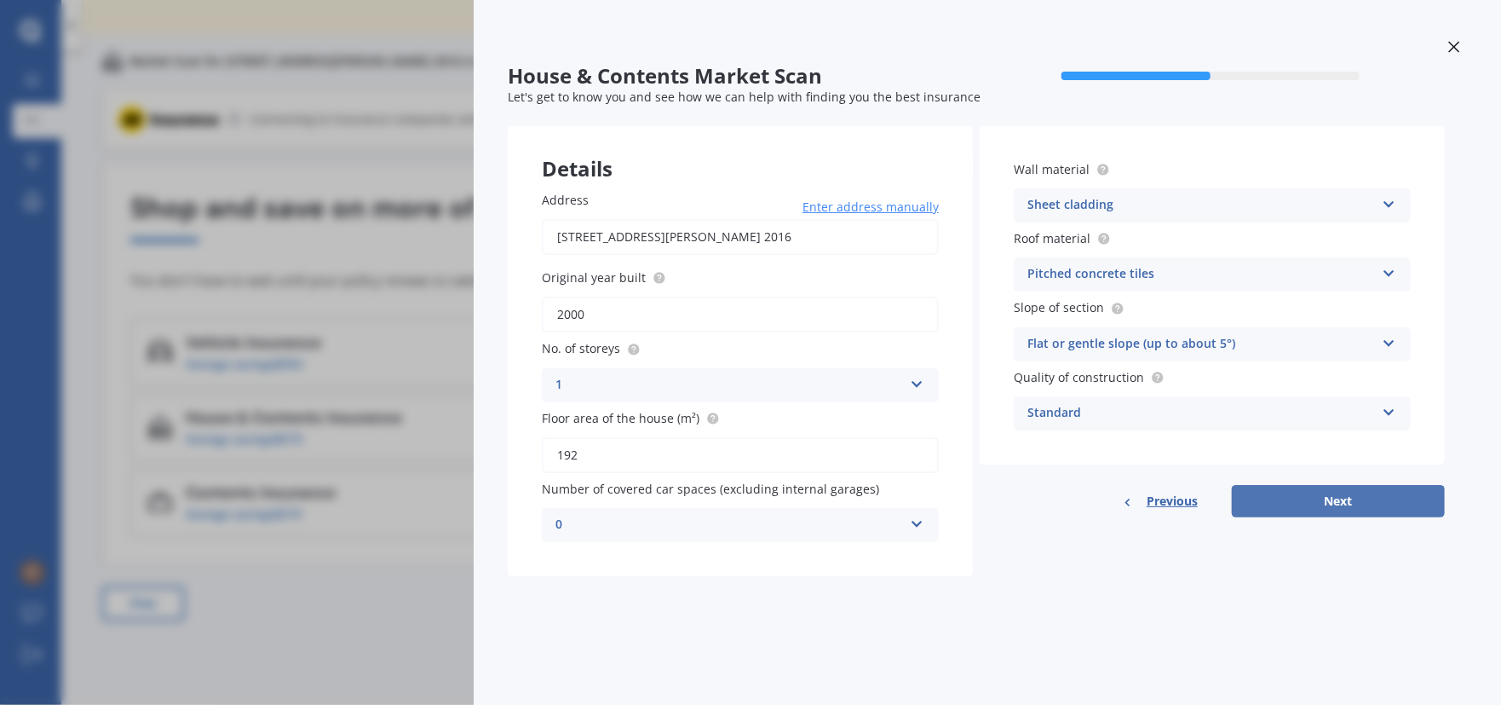
click at [1340, 500] on button "Next" at bounding box center [1338, 501] width 213 height 32
select select "06"
select select "07"
select select "1947"
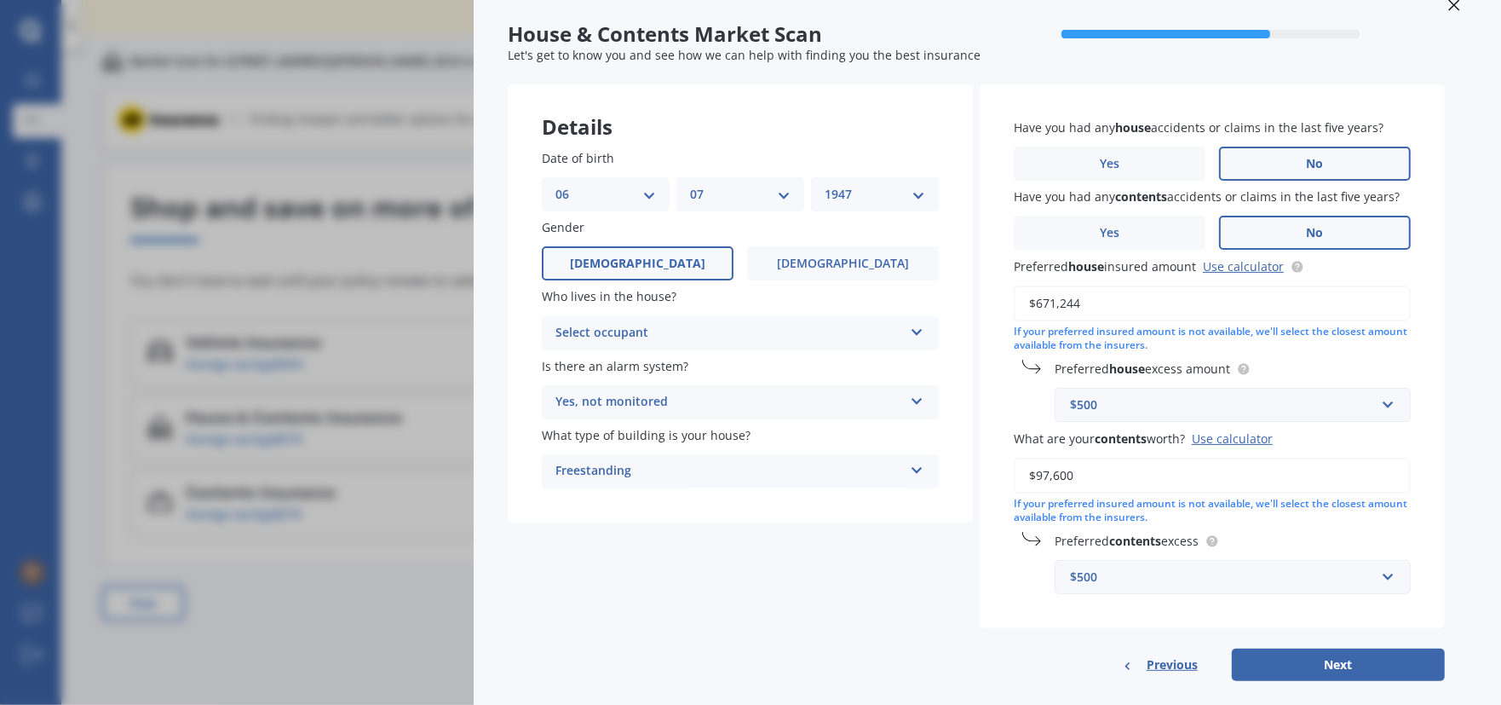
scroll to position [64, 0]
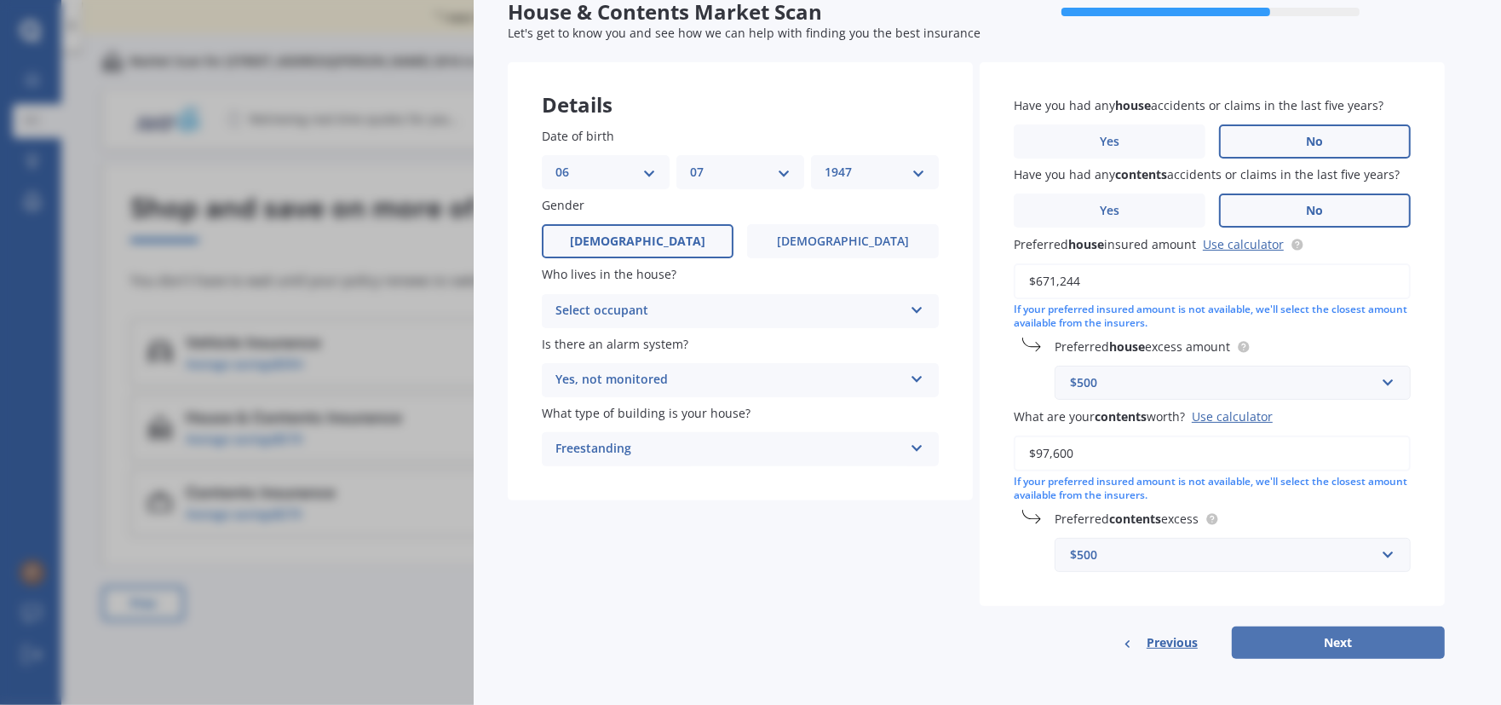
click at [1338, 636] on button "Next" at bounding box center [1338, 642] width 213 height 32
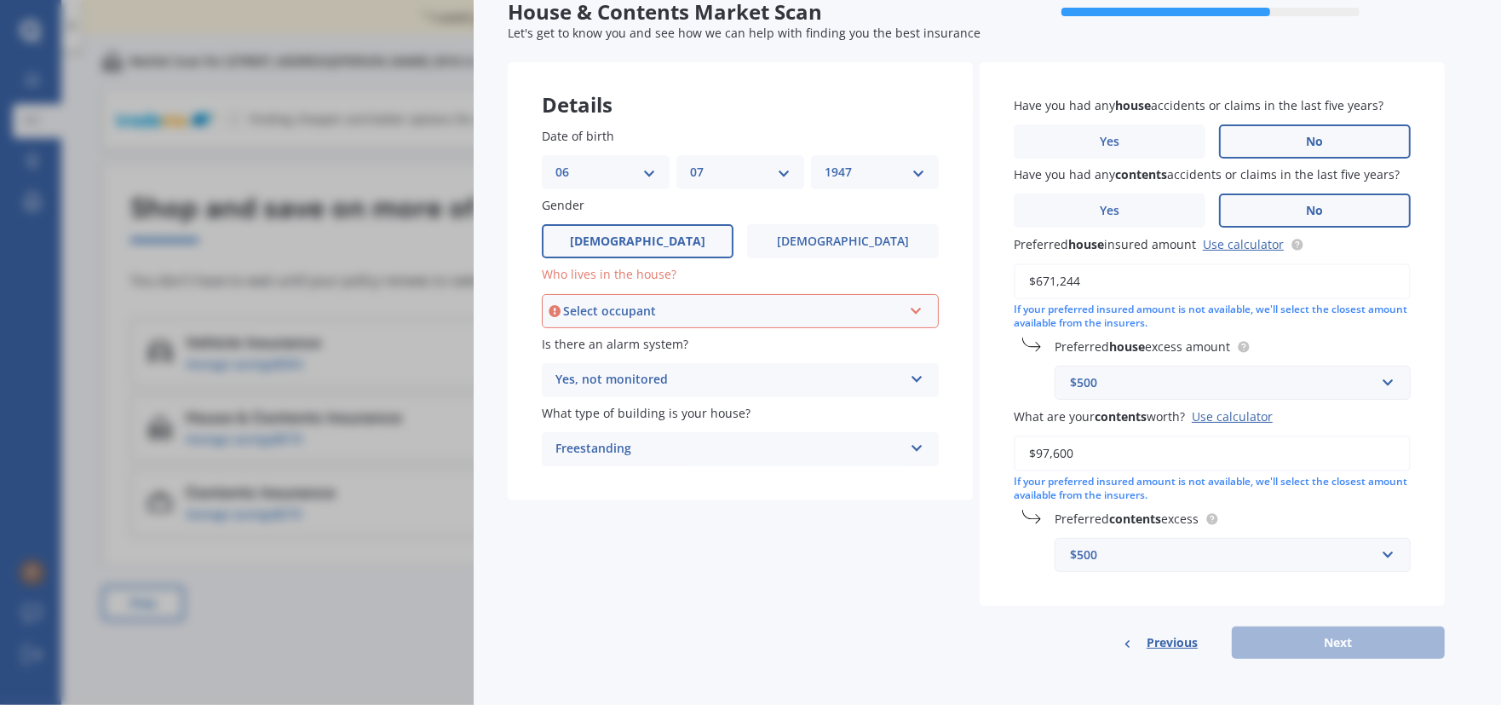
click at [915, 308] on icon at bounding box center [916, 308] width 14 height 12
click at [567, 342] on span "Owner" at bounding box center [576, 343] width 38 height 16
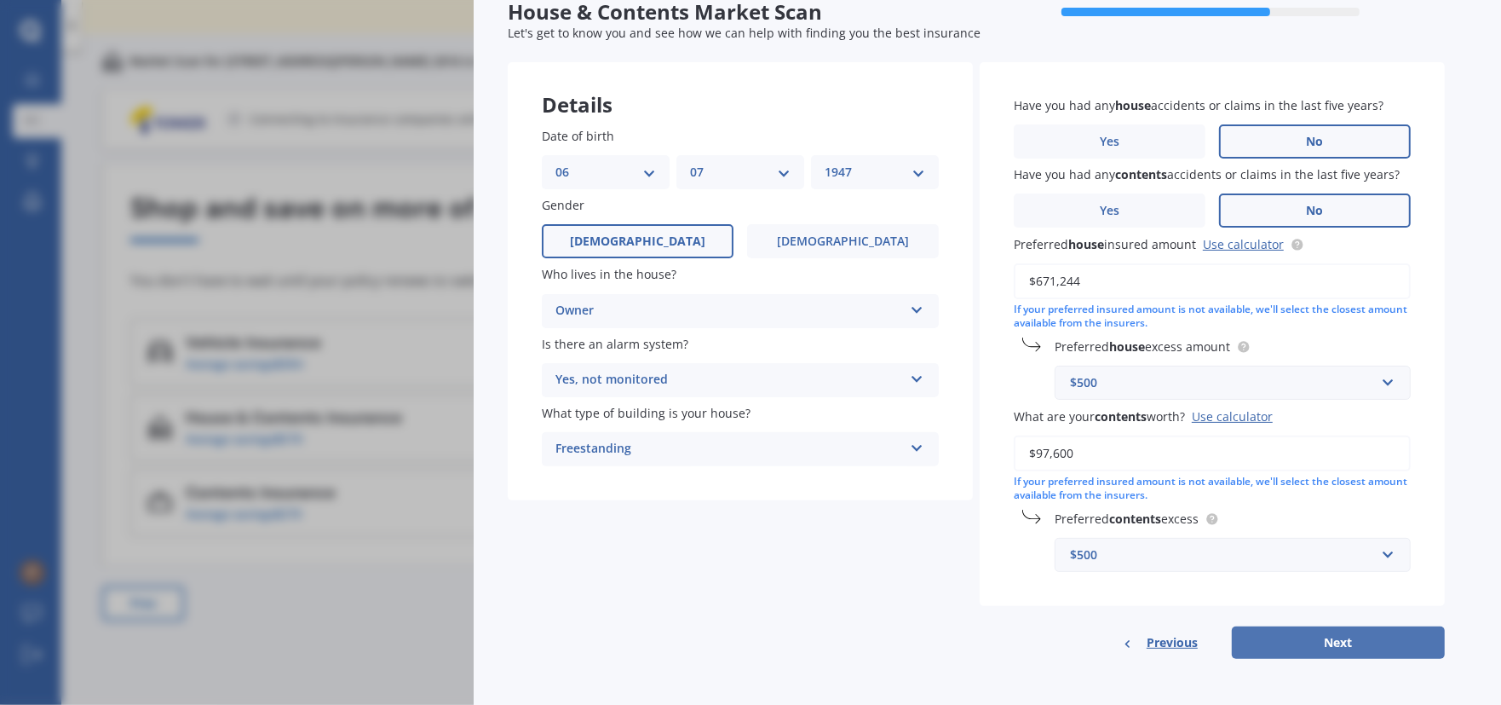
click at [1333, 636] on button "Next" at bounding box center [1338, 642] width 213 height 32
select select "06"
select select "07"
select select "1947"
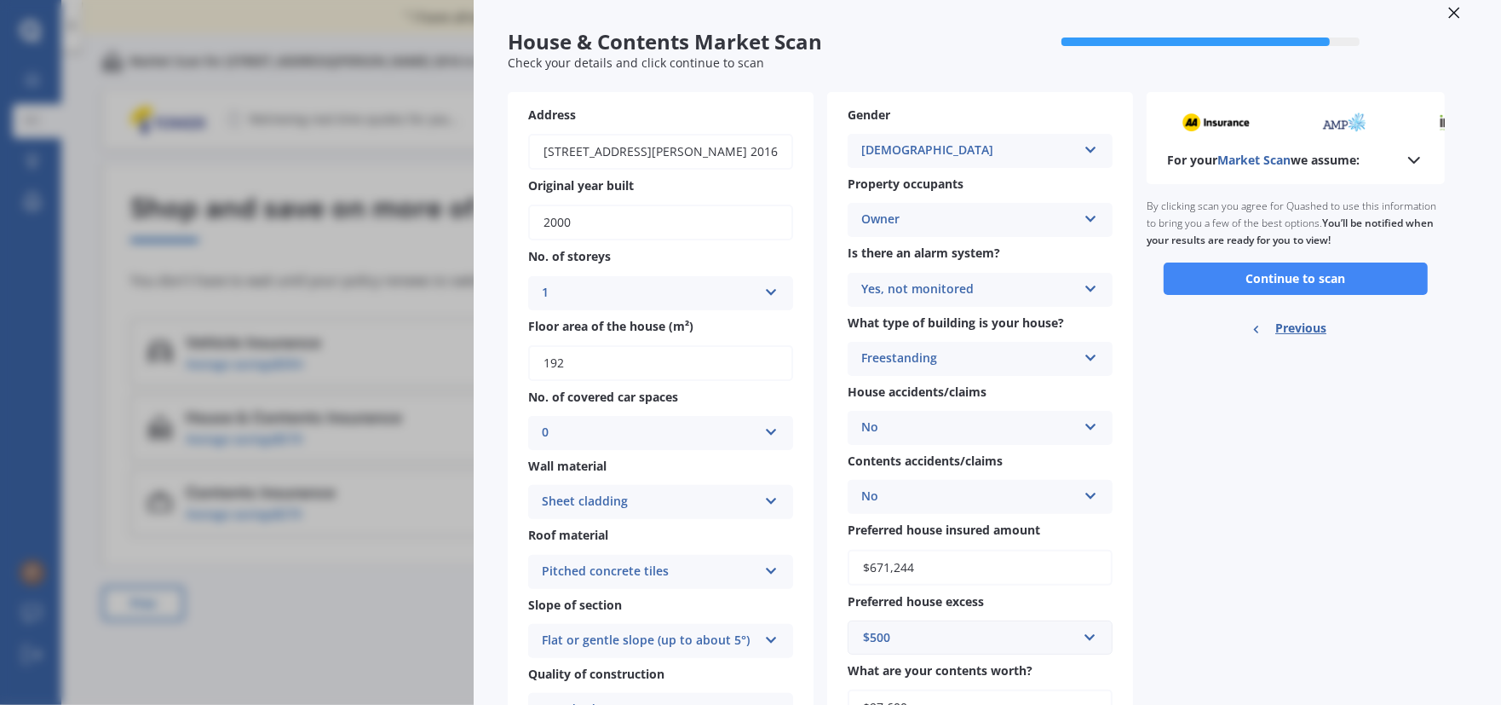
scroll to position [13, 0]
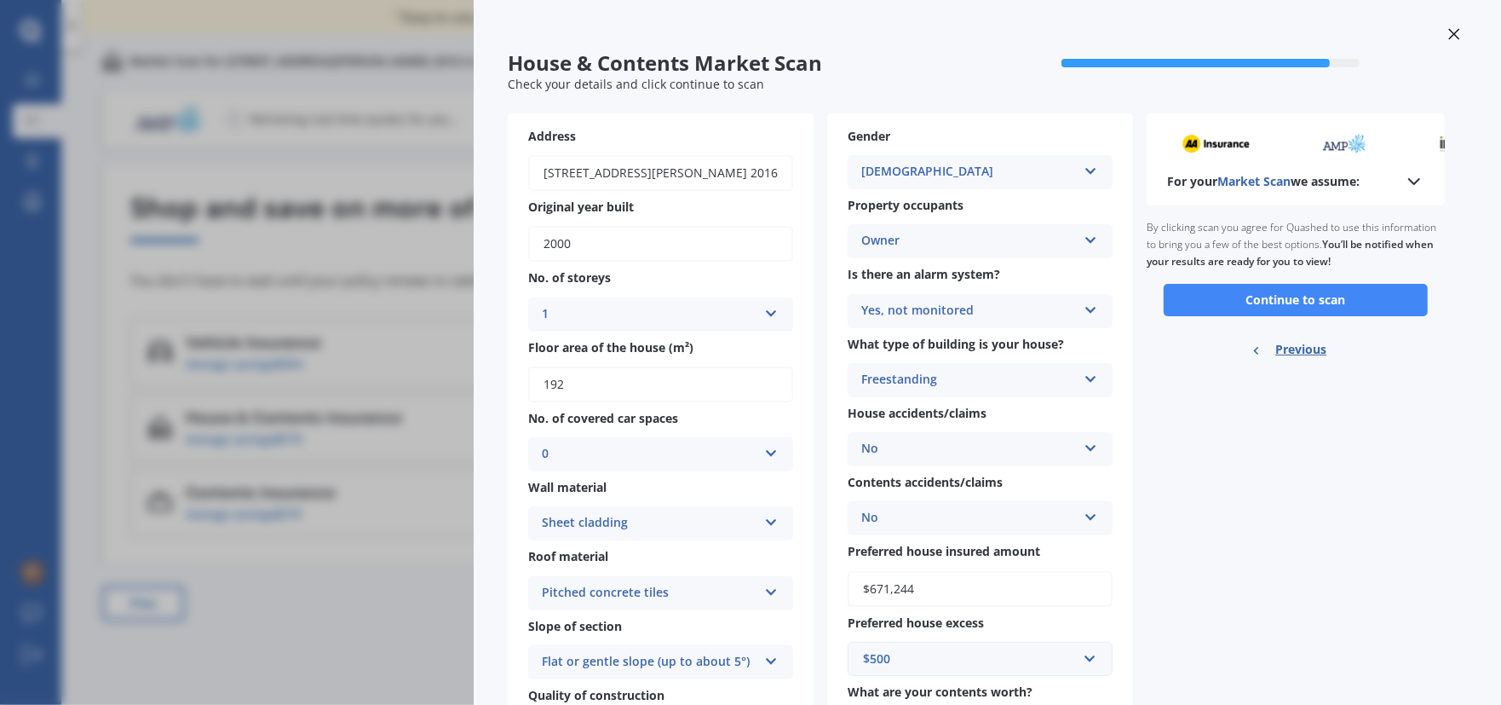
click at [1413, 181] on icon at bounding box center [1414, 181] width 20 height 20
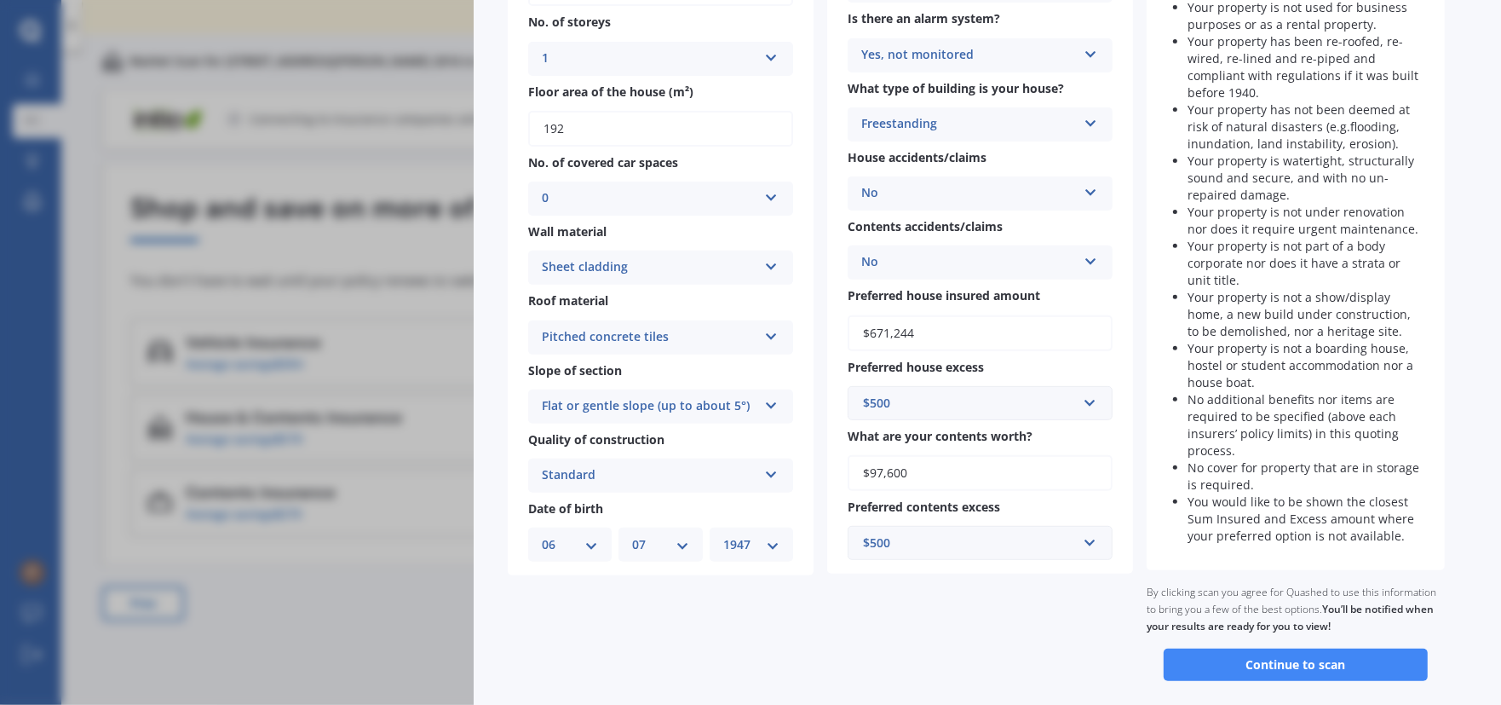
scroll to position [352, 0]
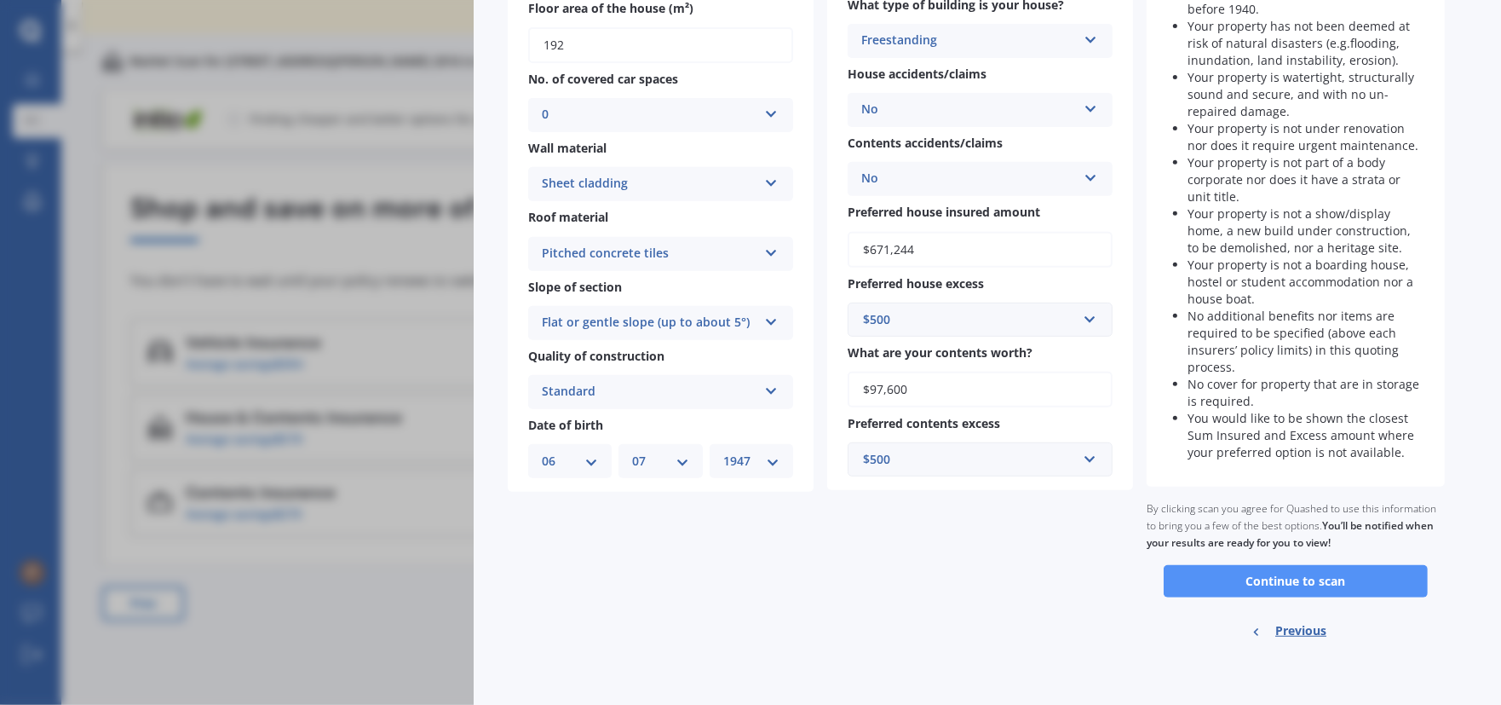
click at [1252, 579] on button "Continue to scan" at bounding box center [1296, 581] width 264 height 32
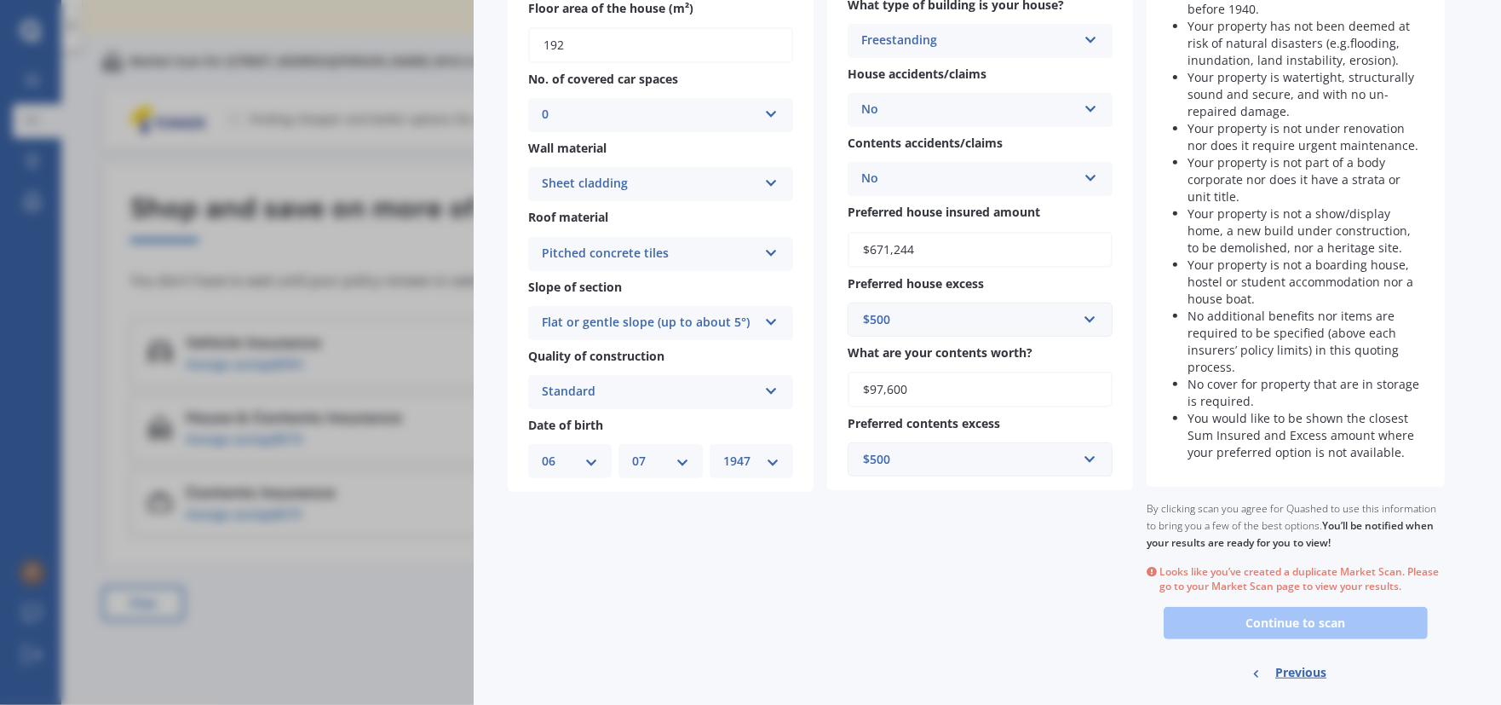
scroll to position [394, 0]
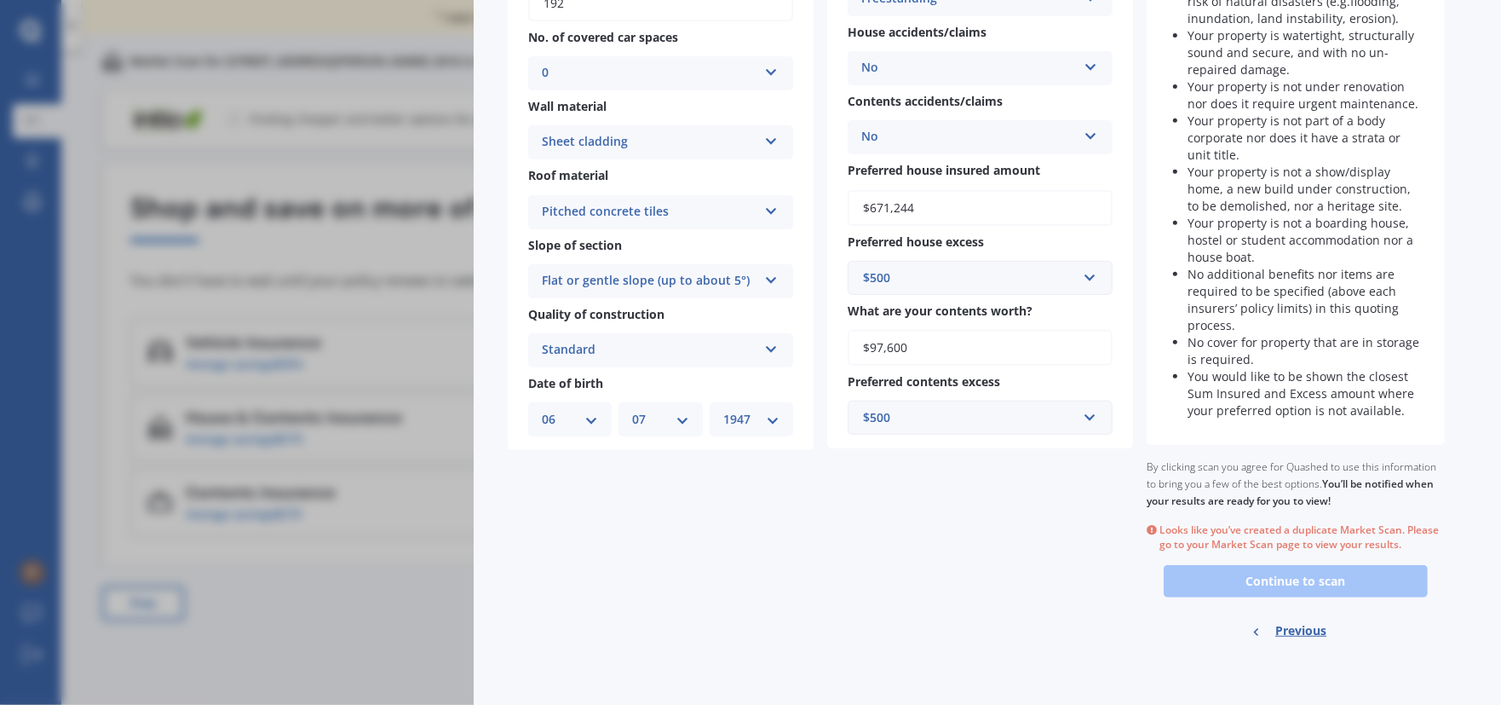
click at [1288, 628] on span "Previous" at bounding box center [1300, 631] width 51 height 26
select select "06"
select select "07"
select select "1947"
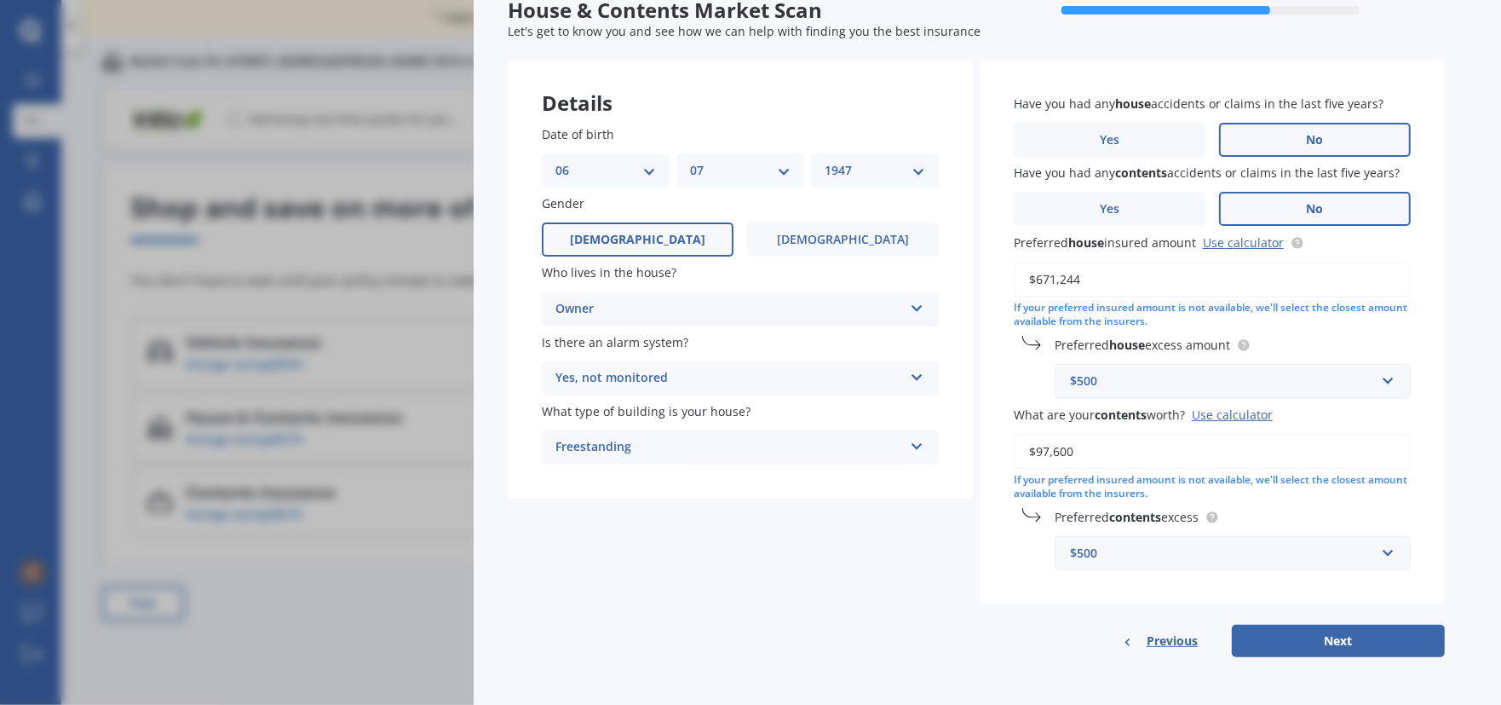
scroll to position [64, 0]
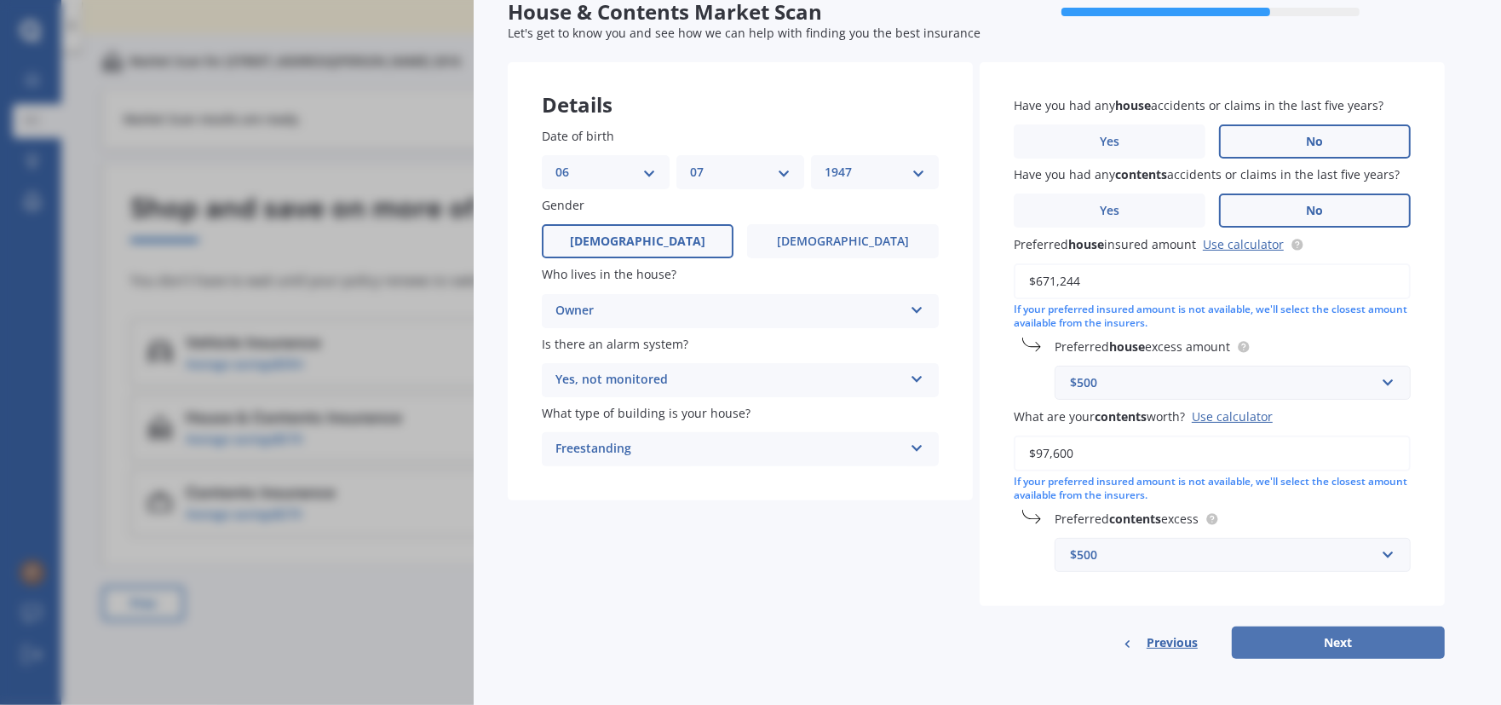
click at [1341, 637] on button "Next" at bounding box center [1338, 642] width 213 height 32
select select "06"
select select "07"
select select "1947"
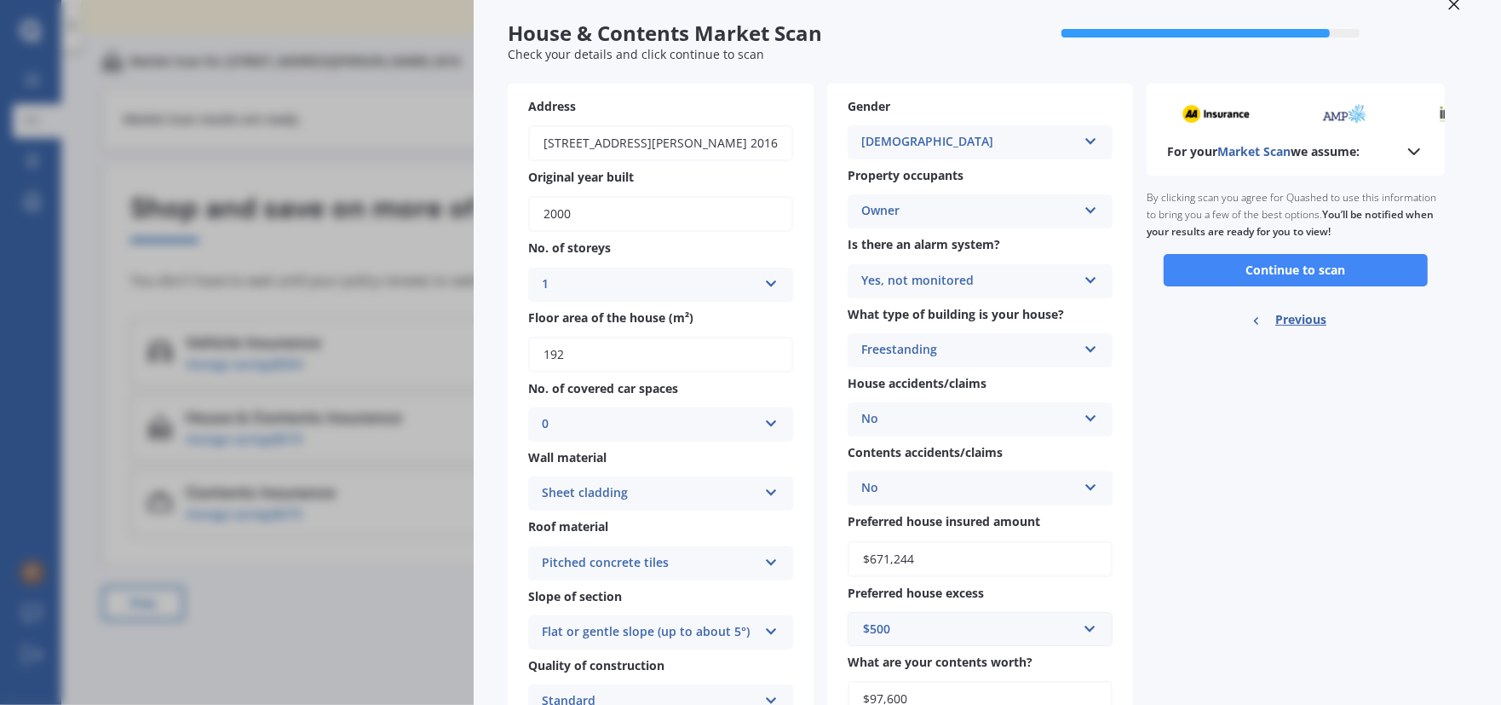
scroll to position [13, 0]
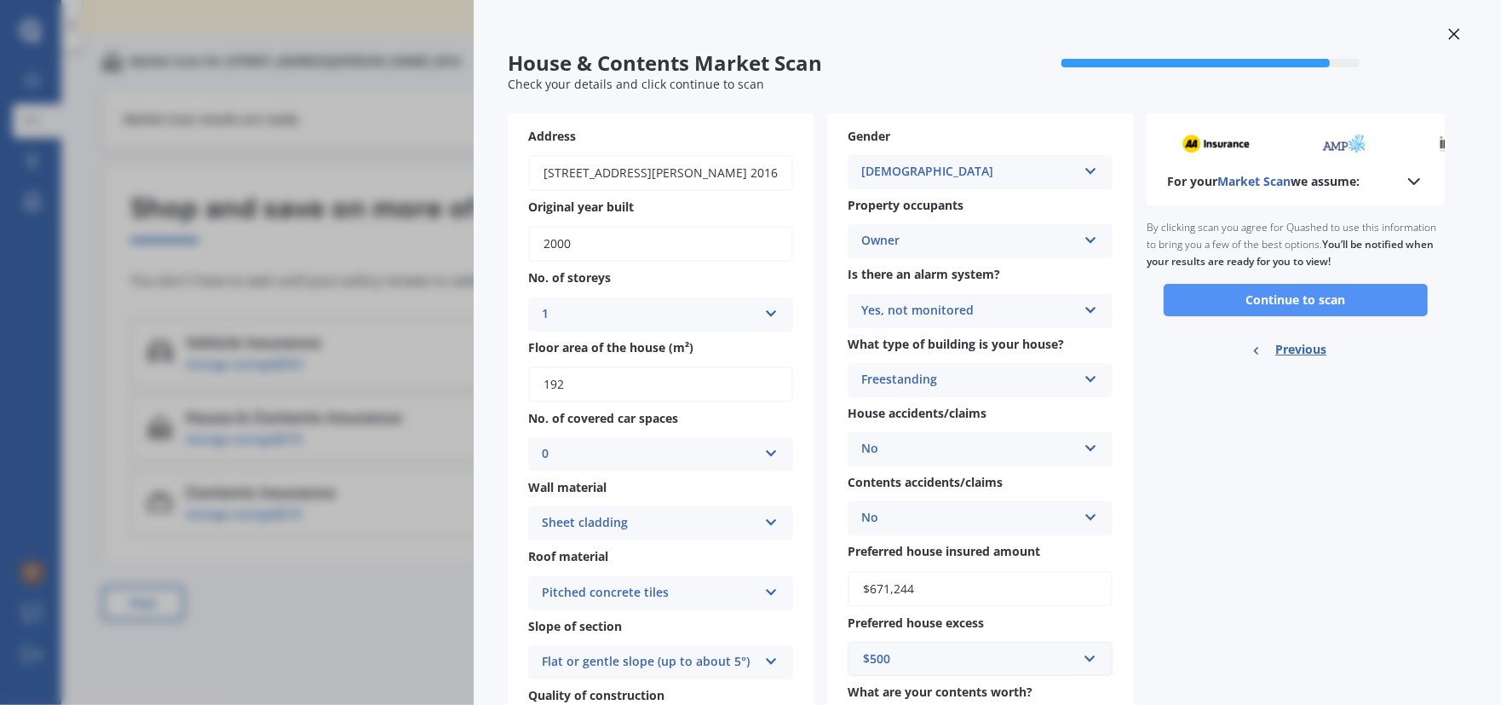
click at [1249, 297] on button "Continue to scan" at bounding box center [1296, 300] width 264 height 32
